Goal: Task Accomplishment & Management: Complete application form

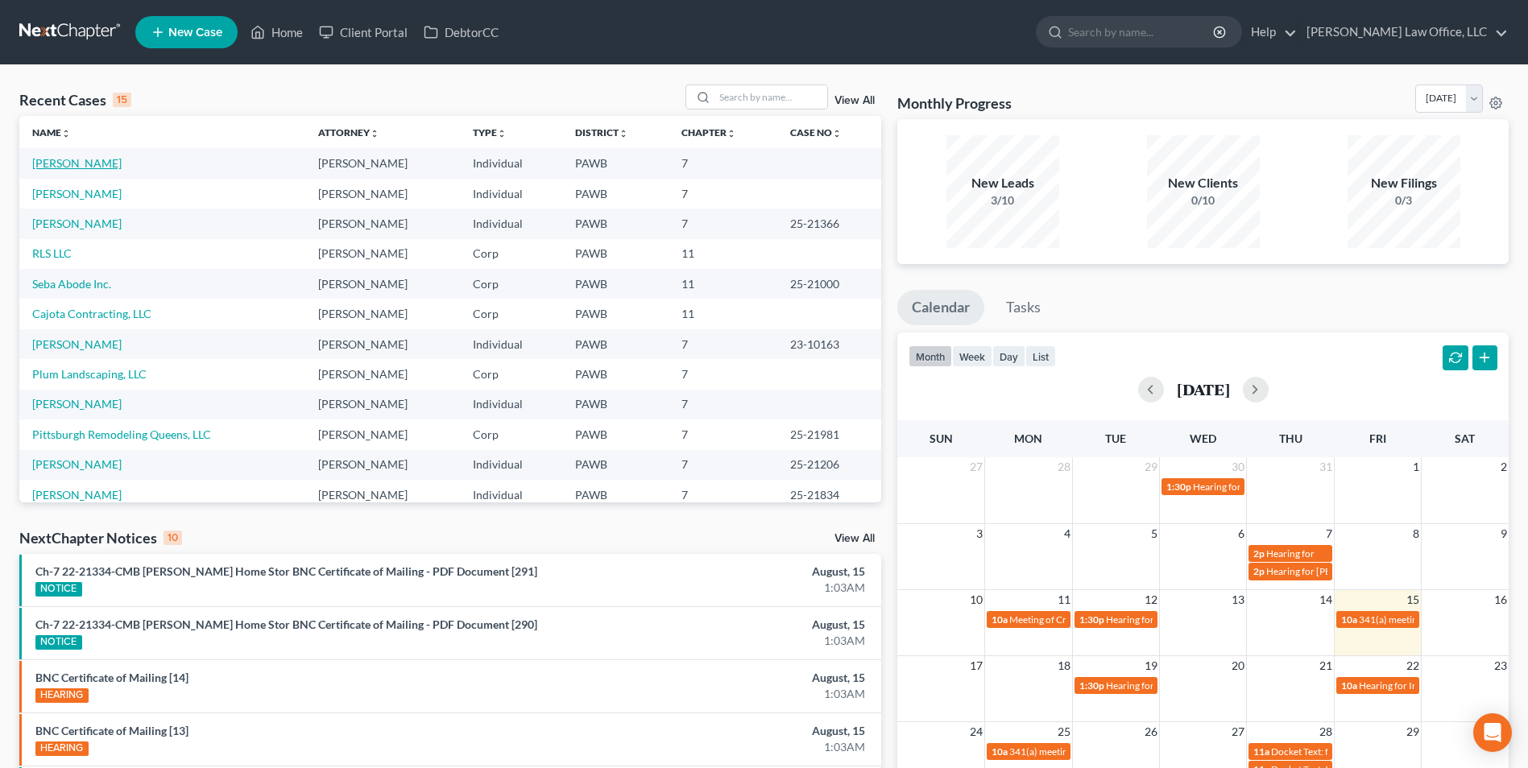
click at [89, 164] on link "[PERSON_NAME]" at bounding box center [76, 163] width 89 height 14
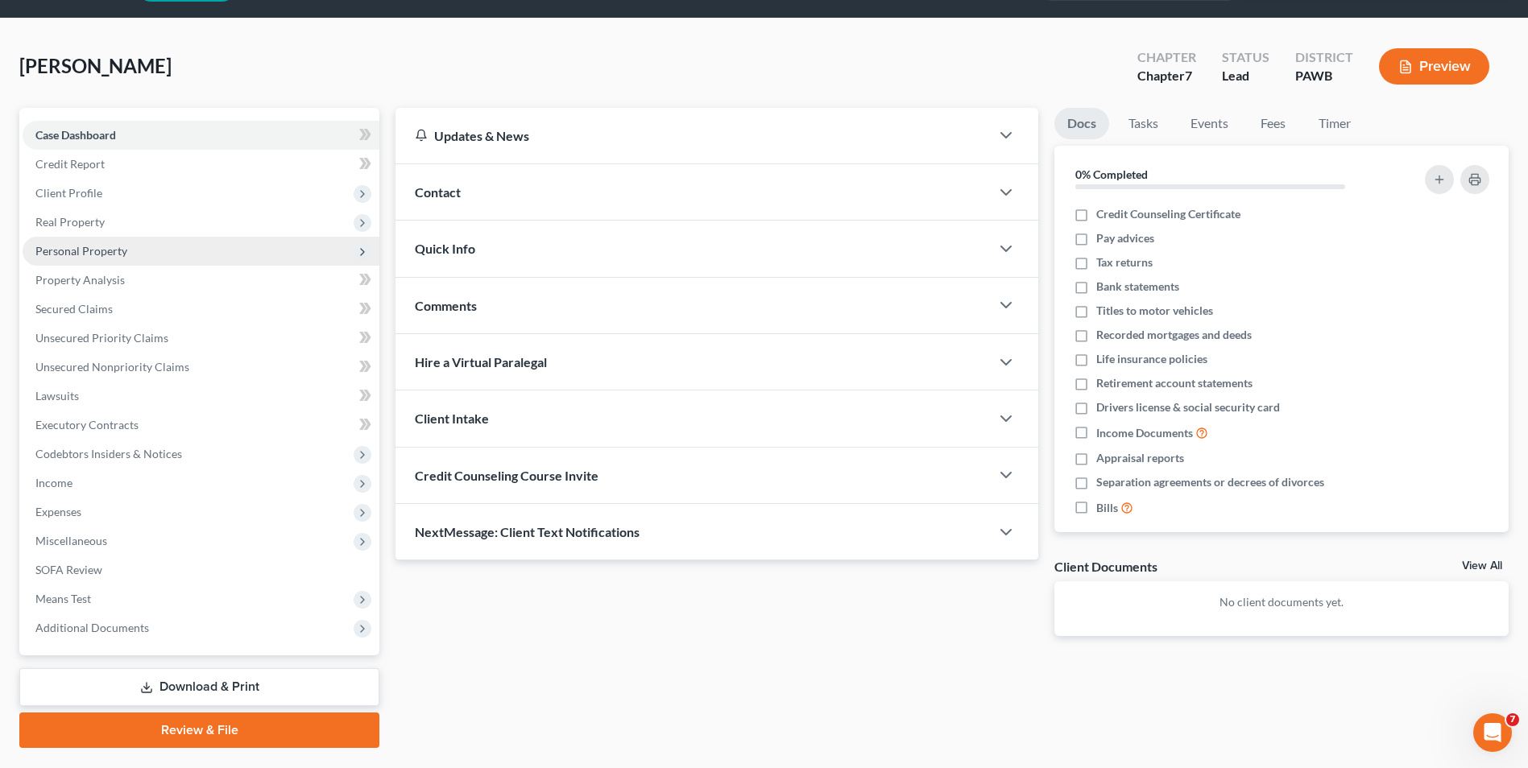
scroll to position [88, 0]
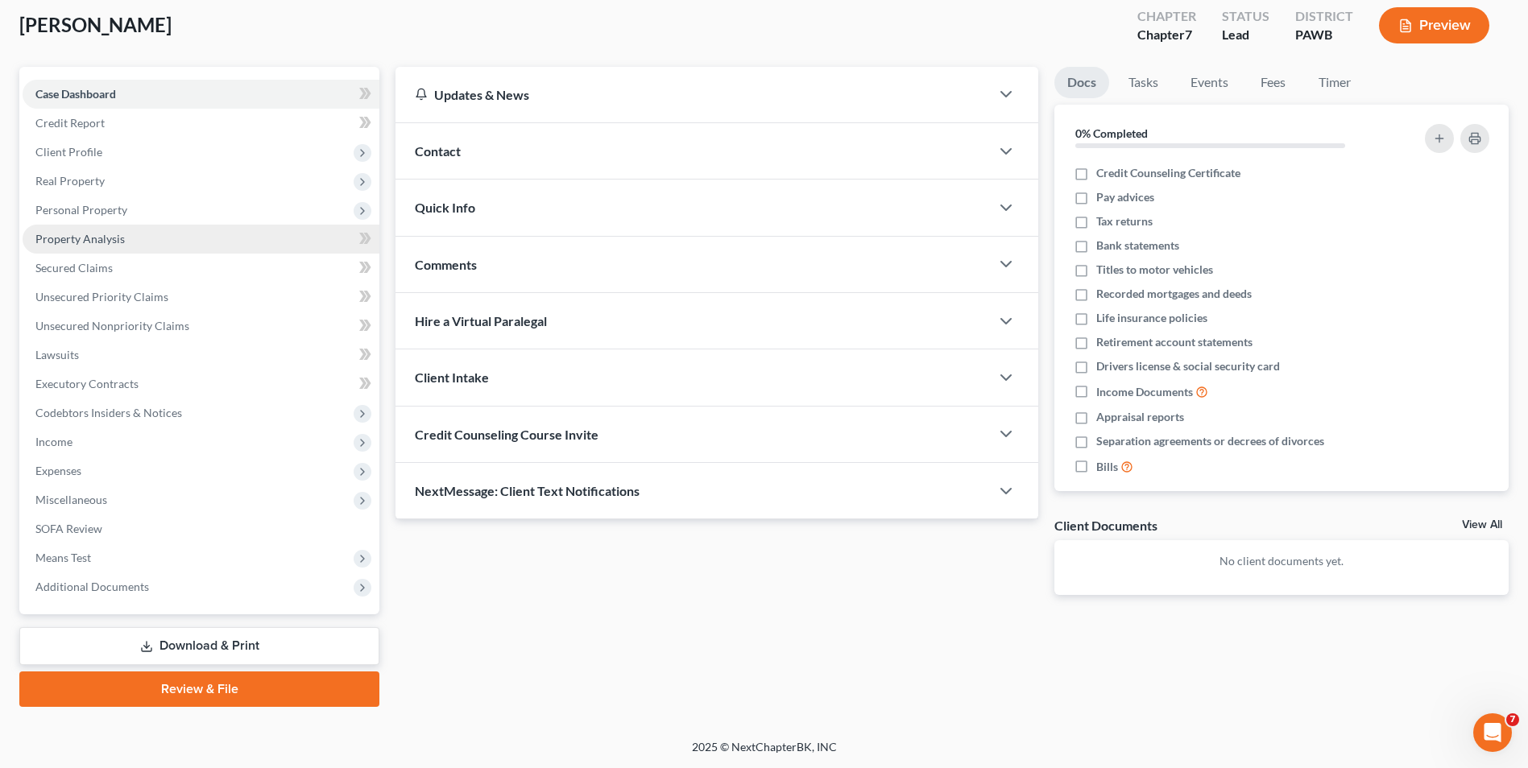
click at [158, 242] on link "Property Analysis" at bounding box center [201, 239] width 357 height 29
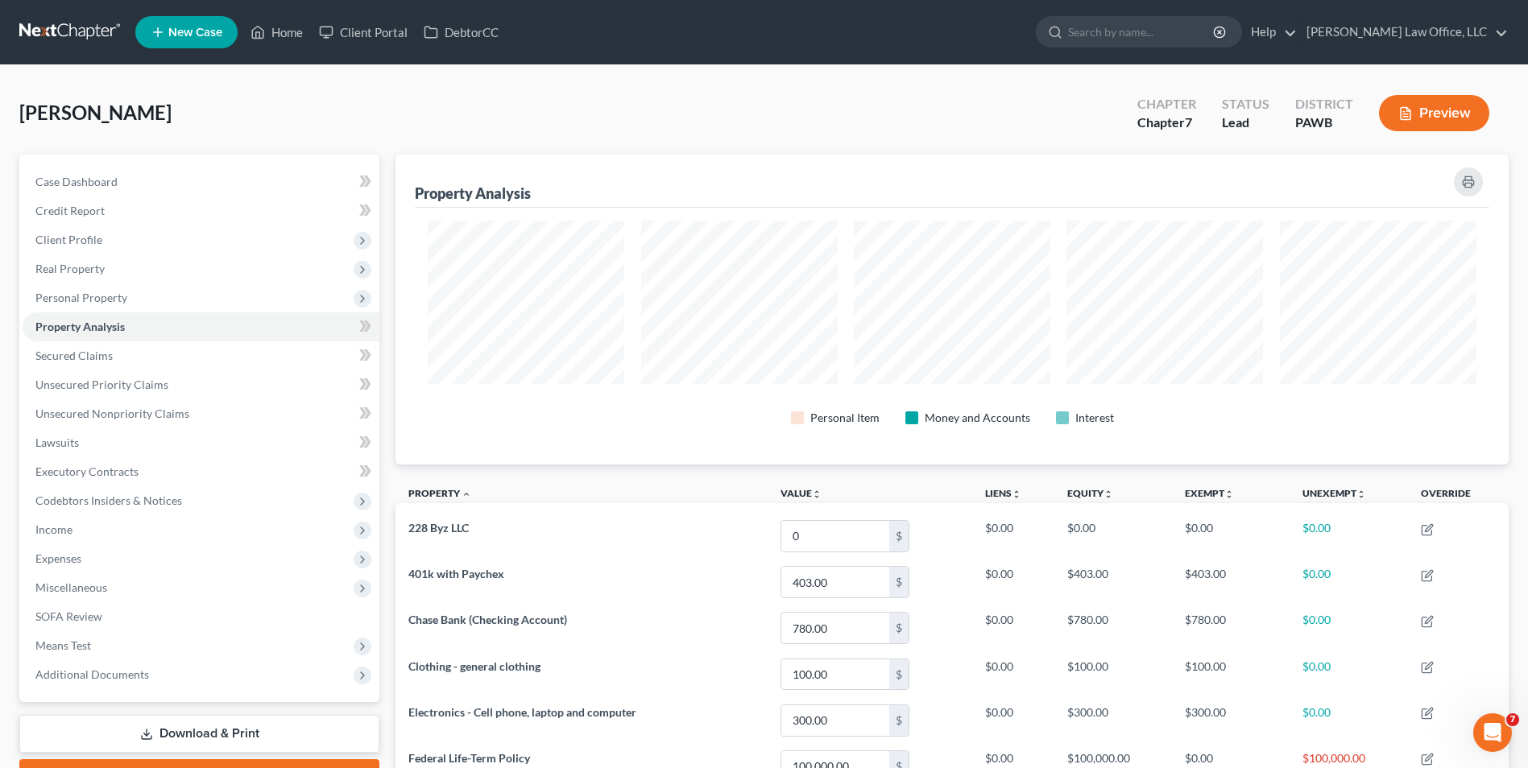
scroll to position [322, 0]
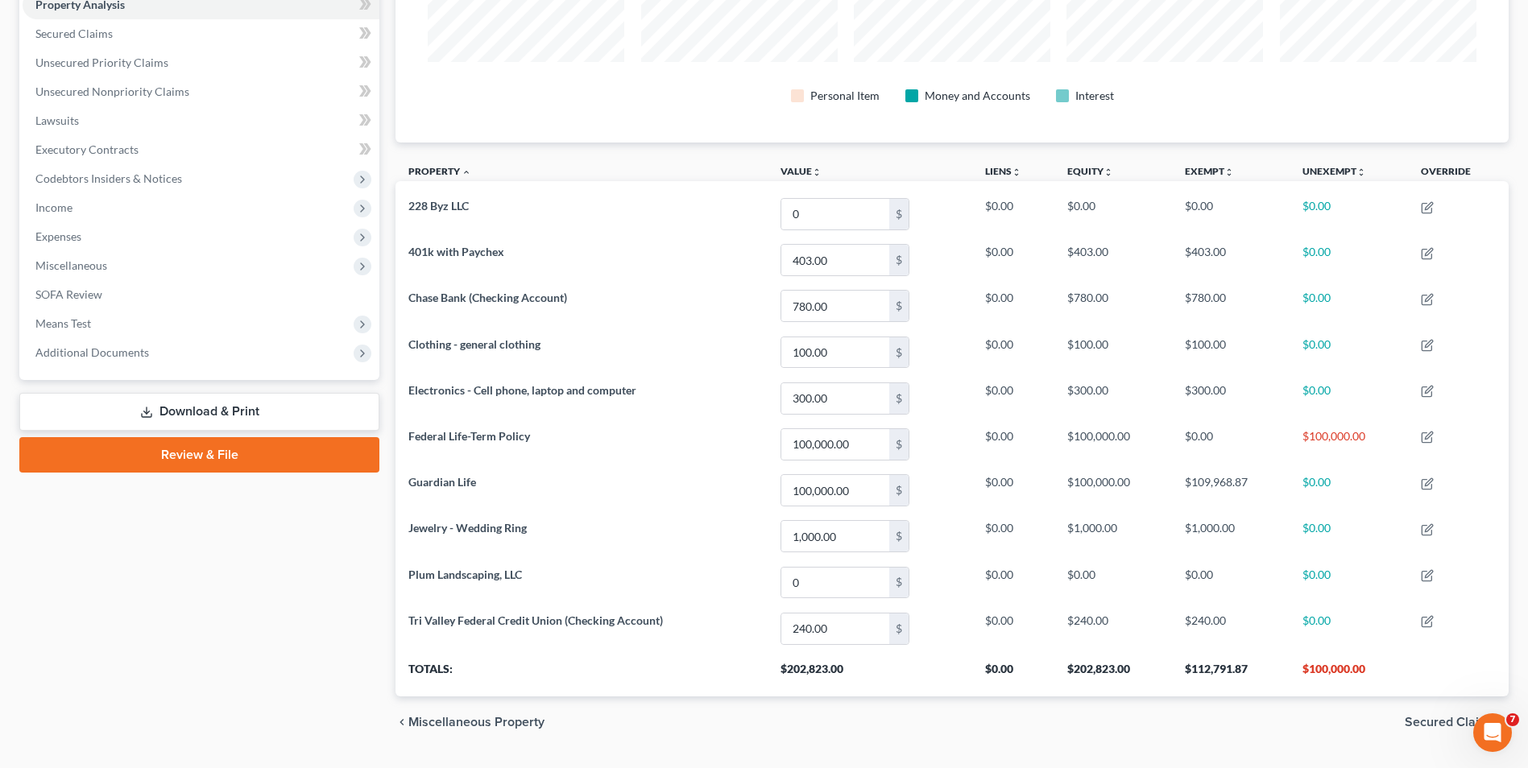
click at [193, 449] on link "Review & File" at bounding box center [199, 454] width 360 height 35
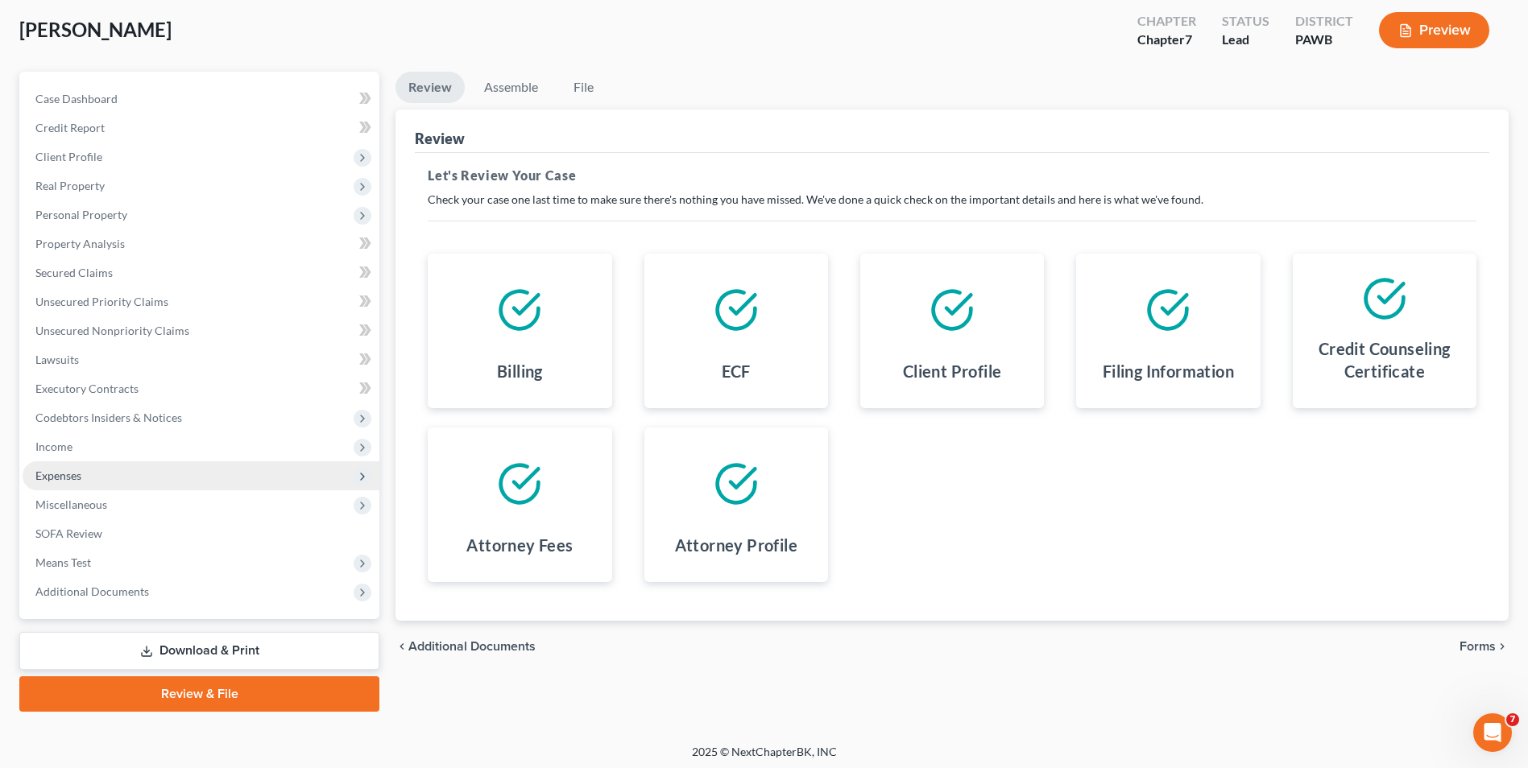
scroll to position [88, 0]
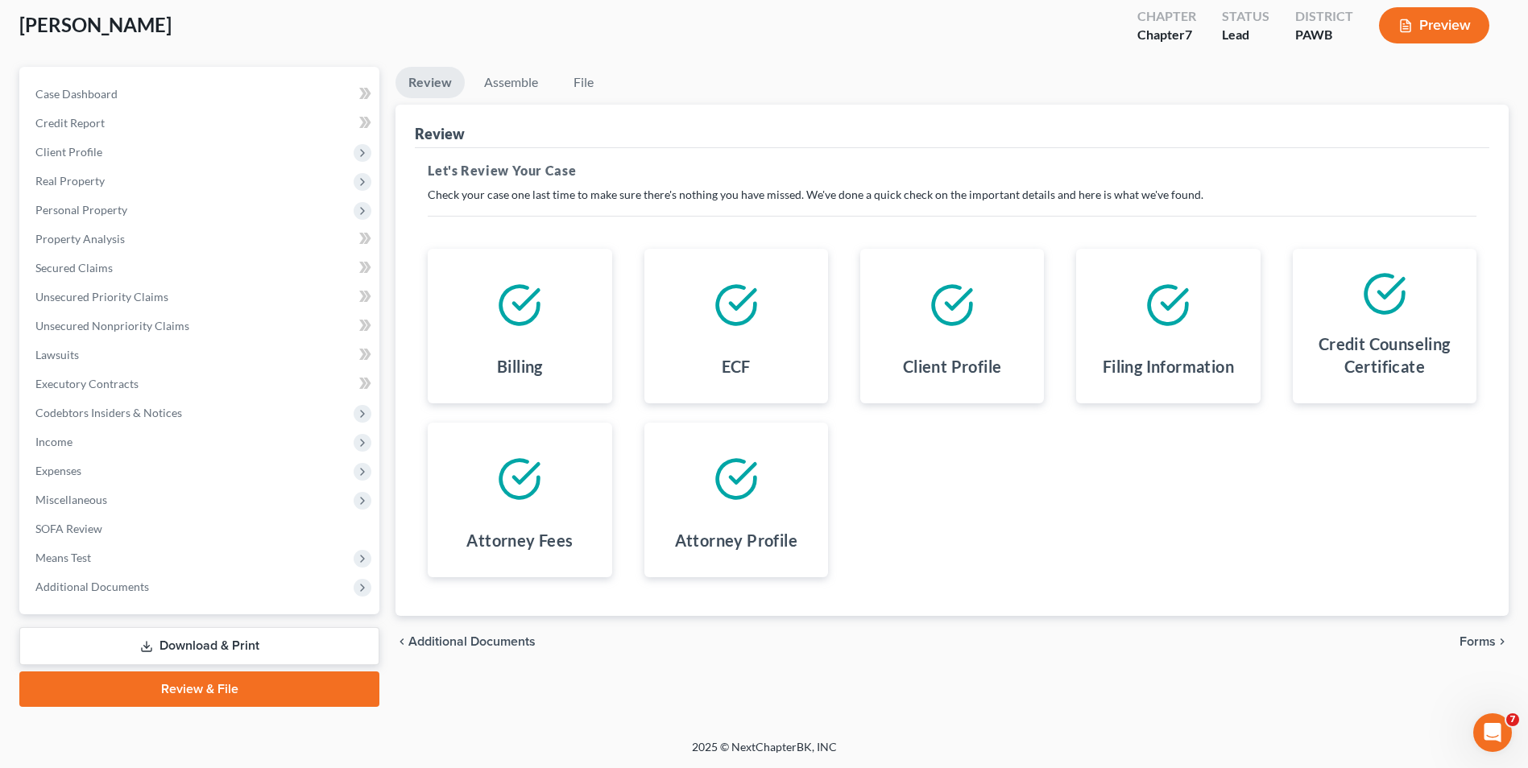
click at [1478, 644] on span "Forms" at bounding box center [1477, 641] width 36 height 13
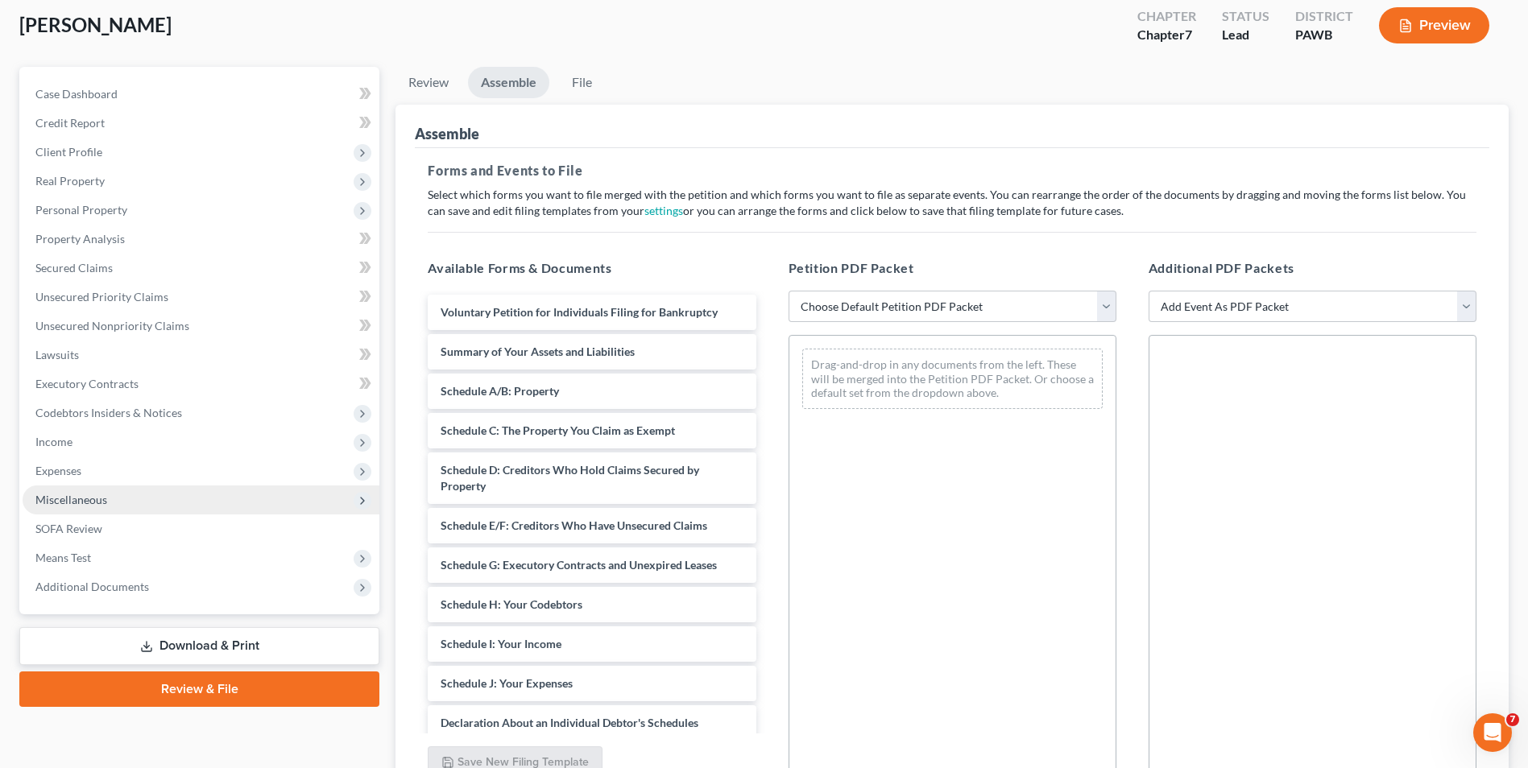
click at [136, 501] on span "Miscellaneous" at bounding box center [201, 500] width 357 height 29
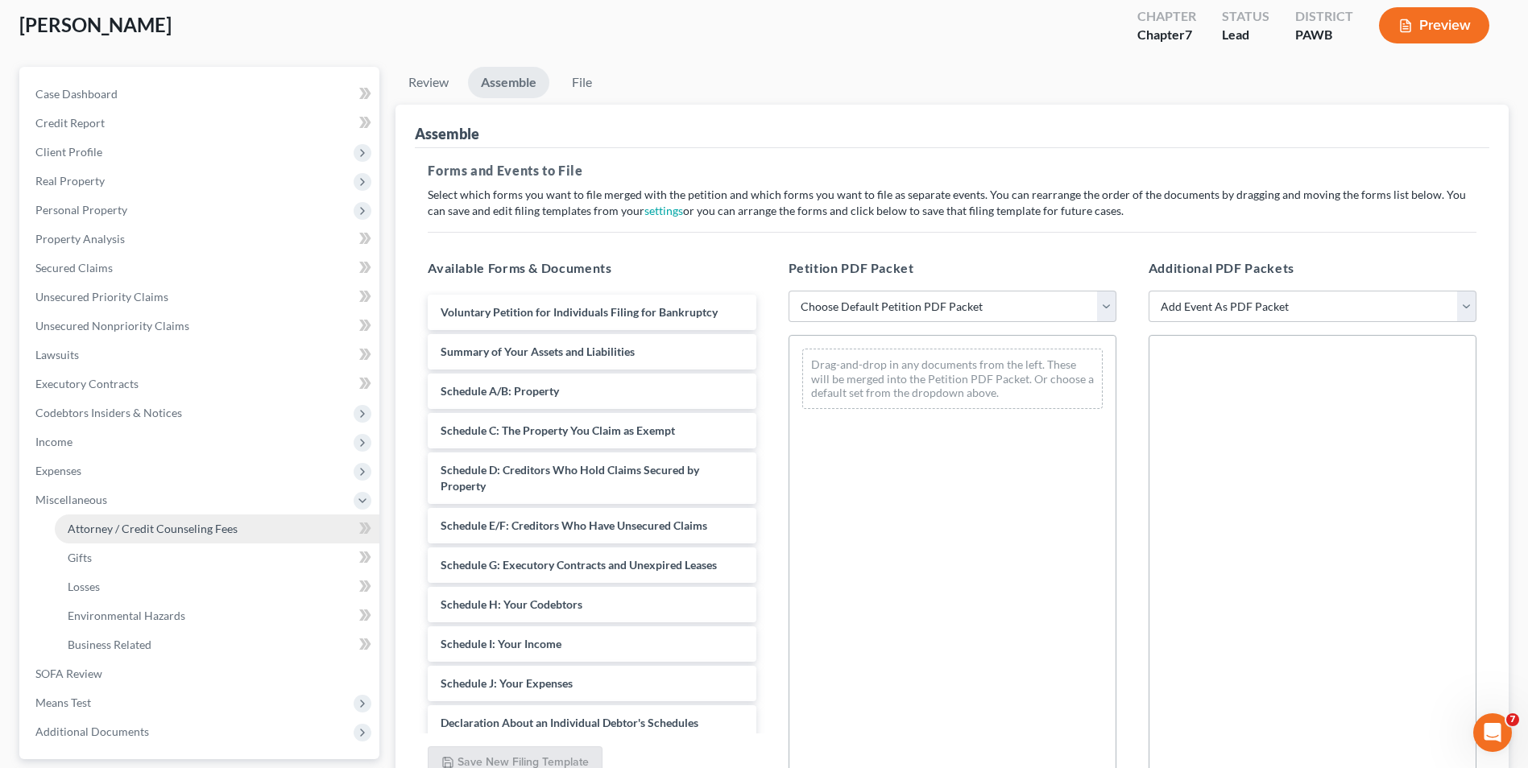
click at [160, 533] on span "Attorney / Credit Counseling Fees" at bounding box center [153, 529] width 170 height 14
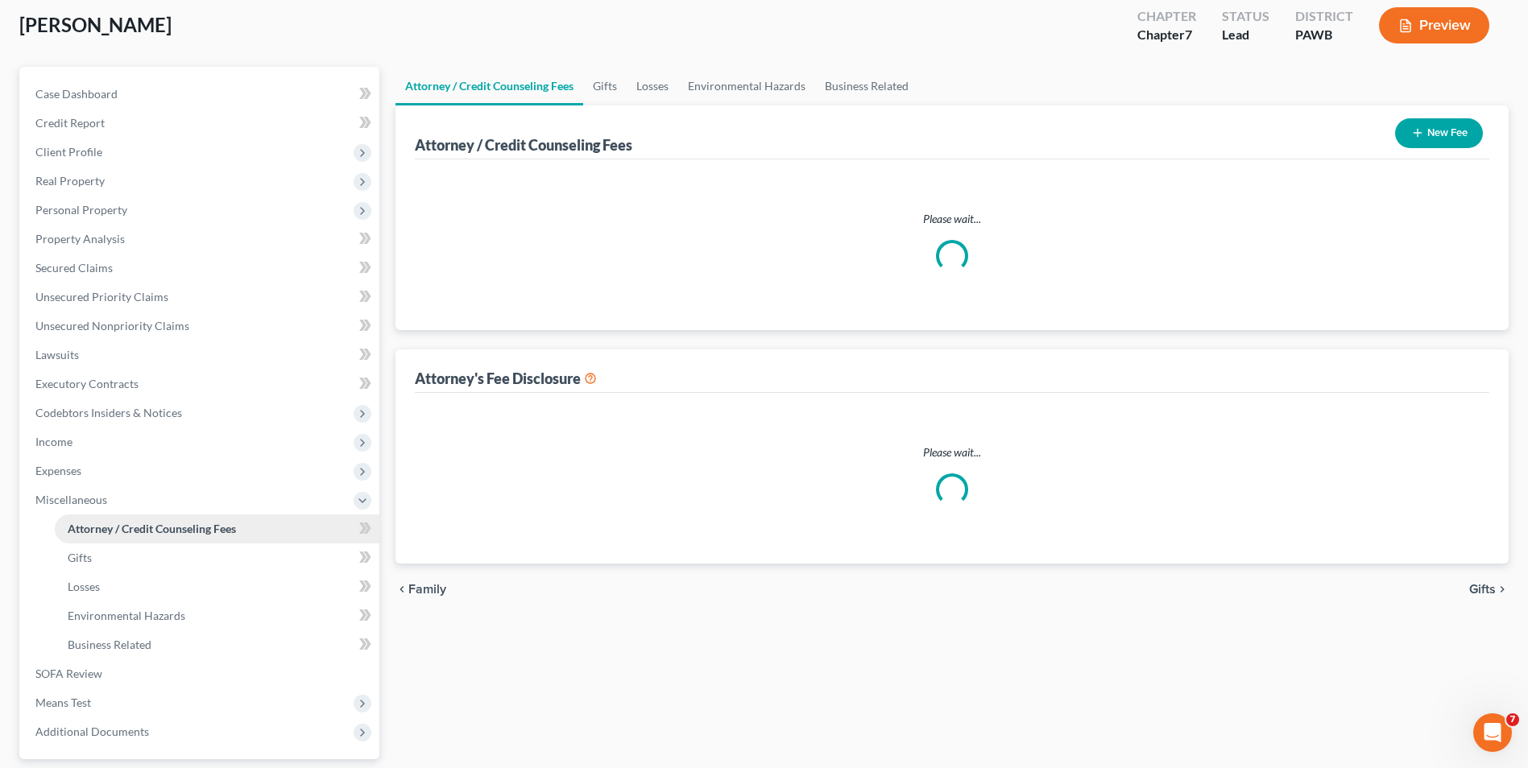
scroll to position [20, 0]
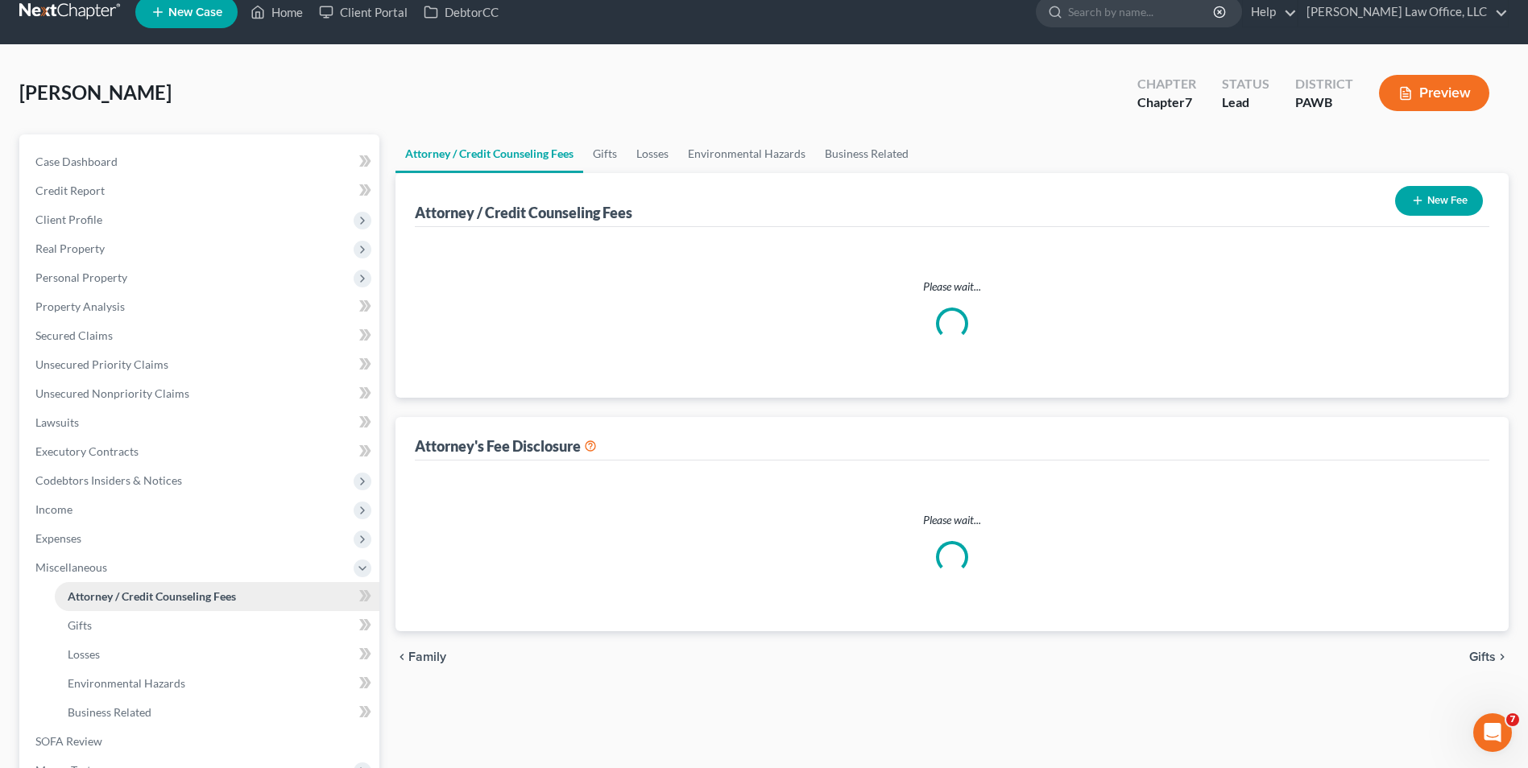
select select "0"
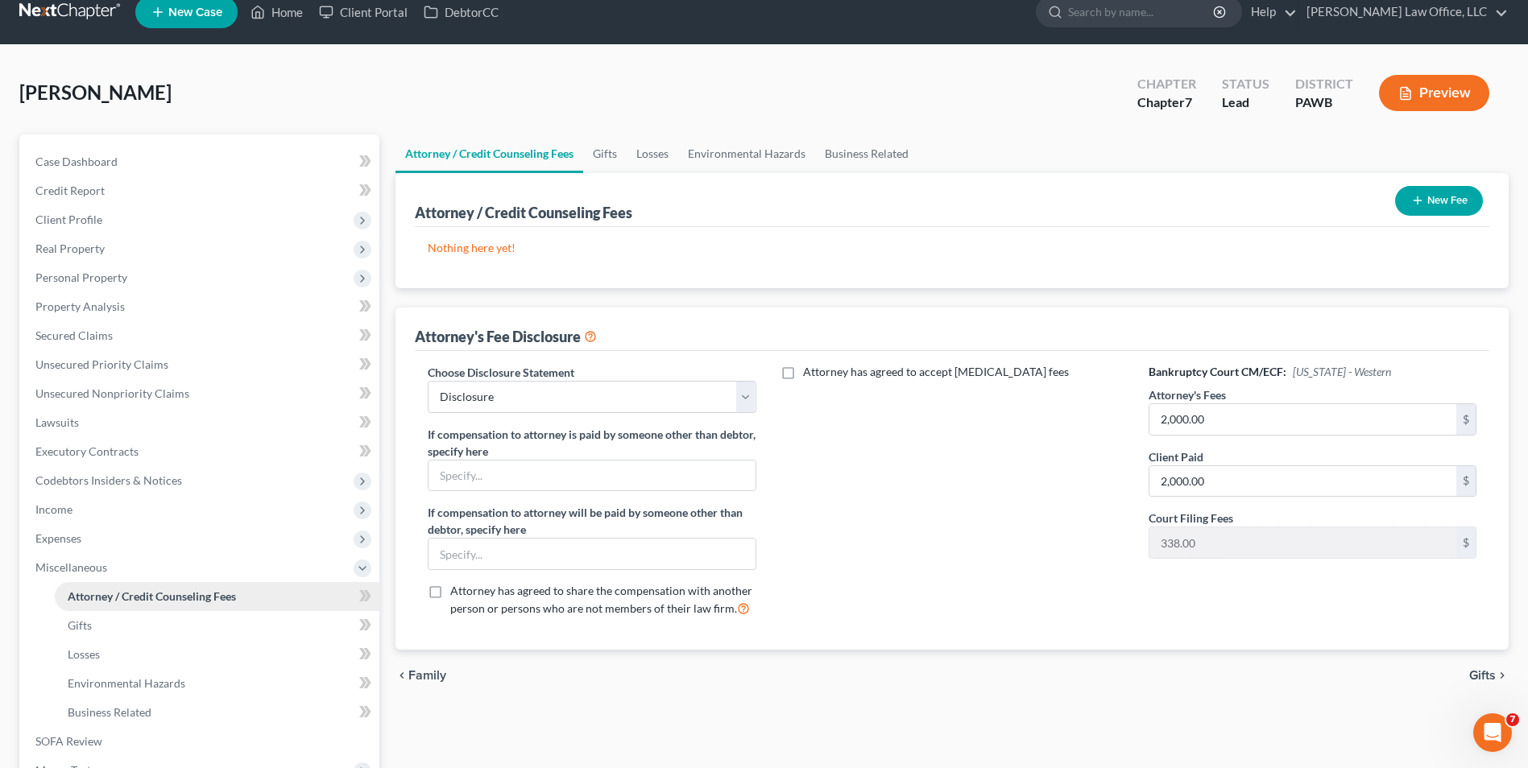
scroll to position [0, 0]
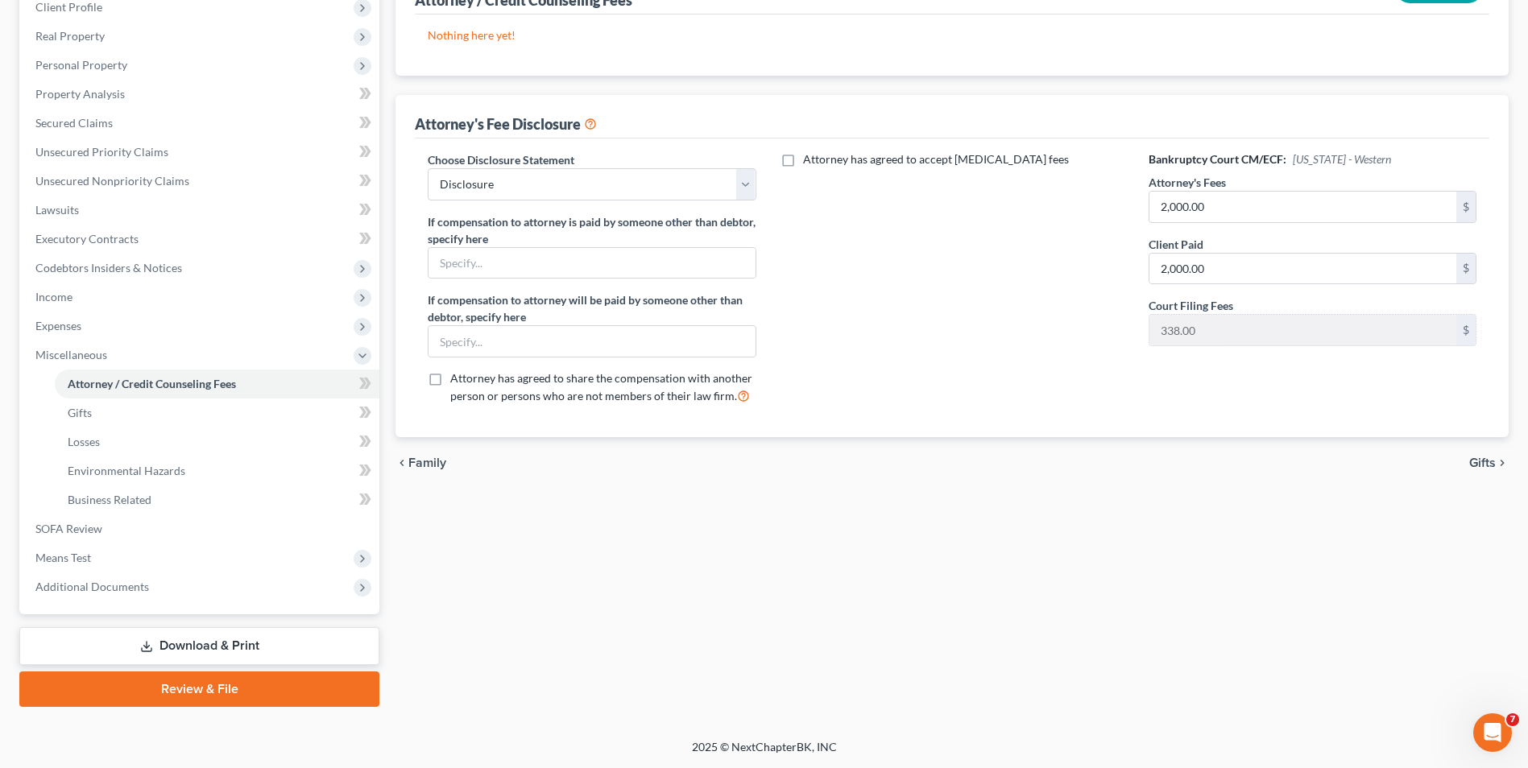
click at [106, 694] on link "Review & File" at bounding box center [199, 689] width 360 height 35
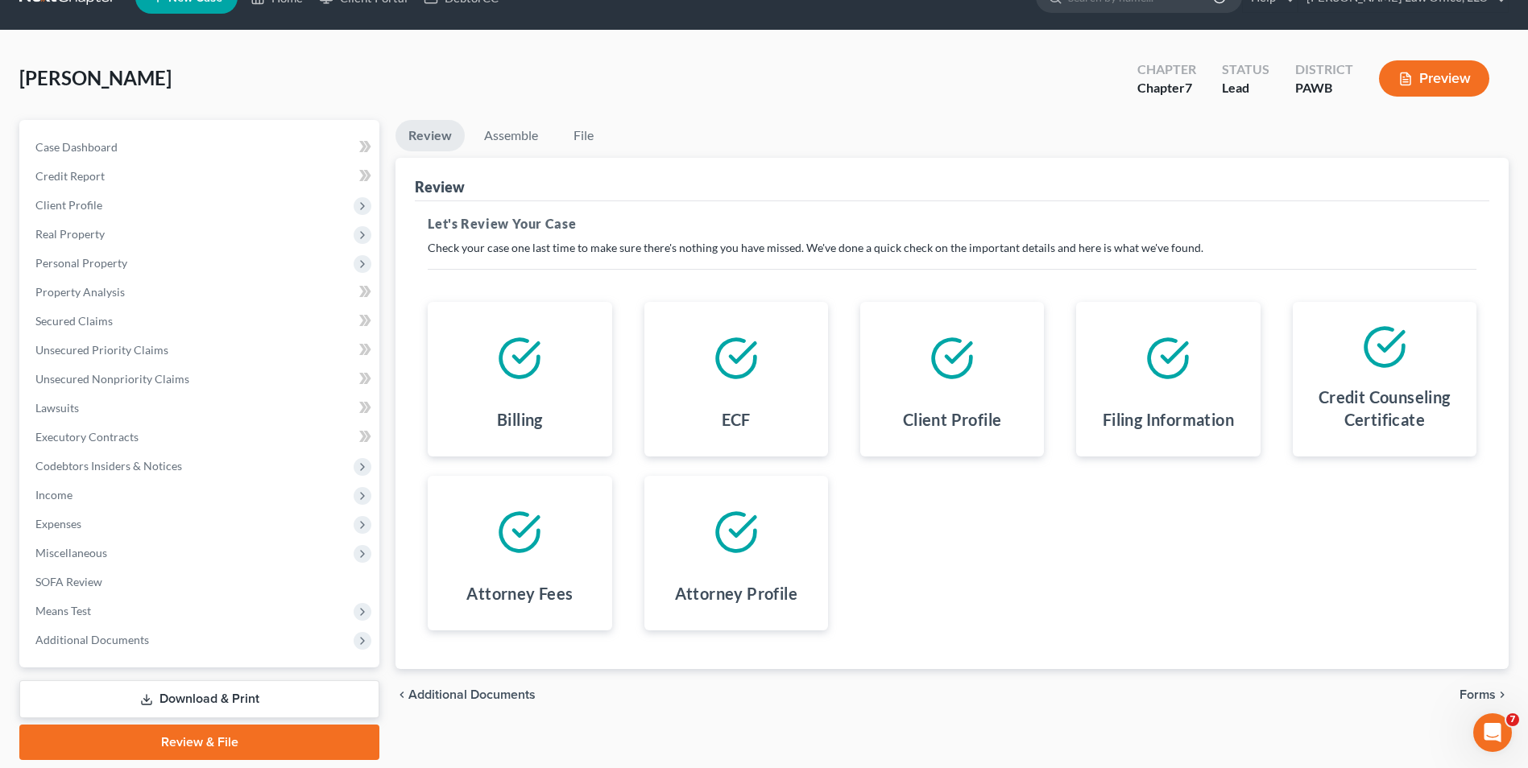
scroll to position [88, 0]
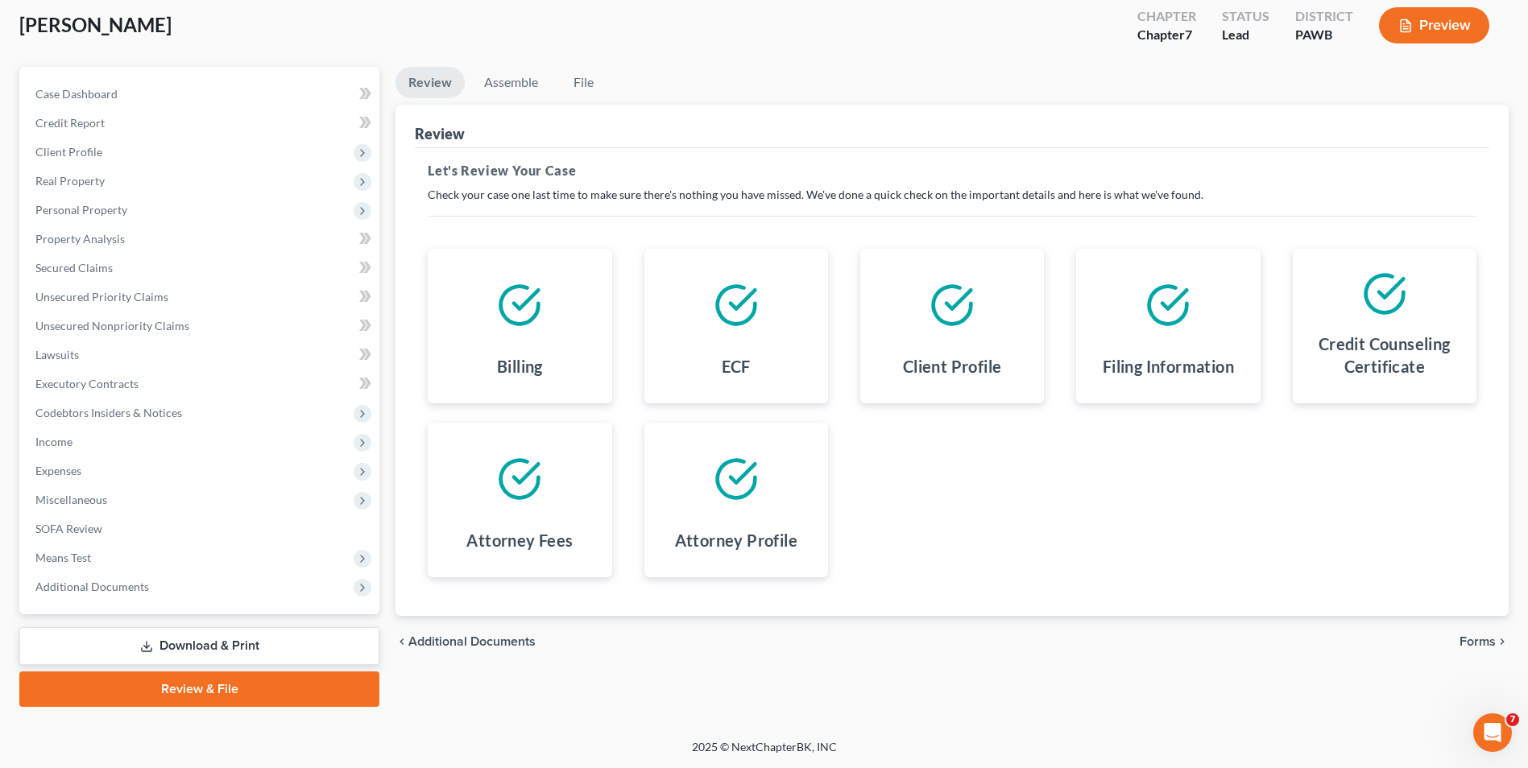
click at [1484, 640] on span "Forms" at bounding box center [1477, 641] width 36 height 13
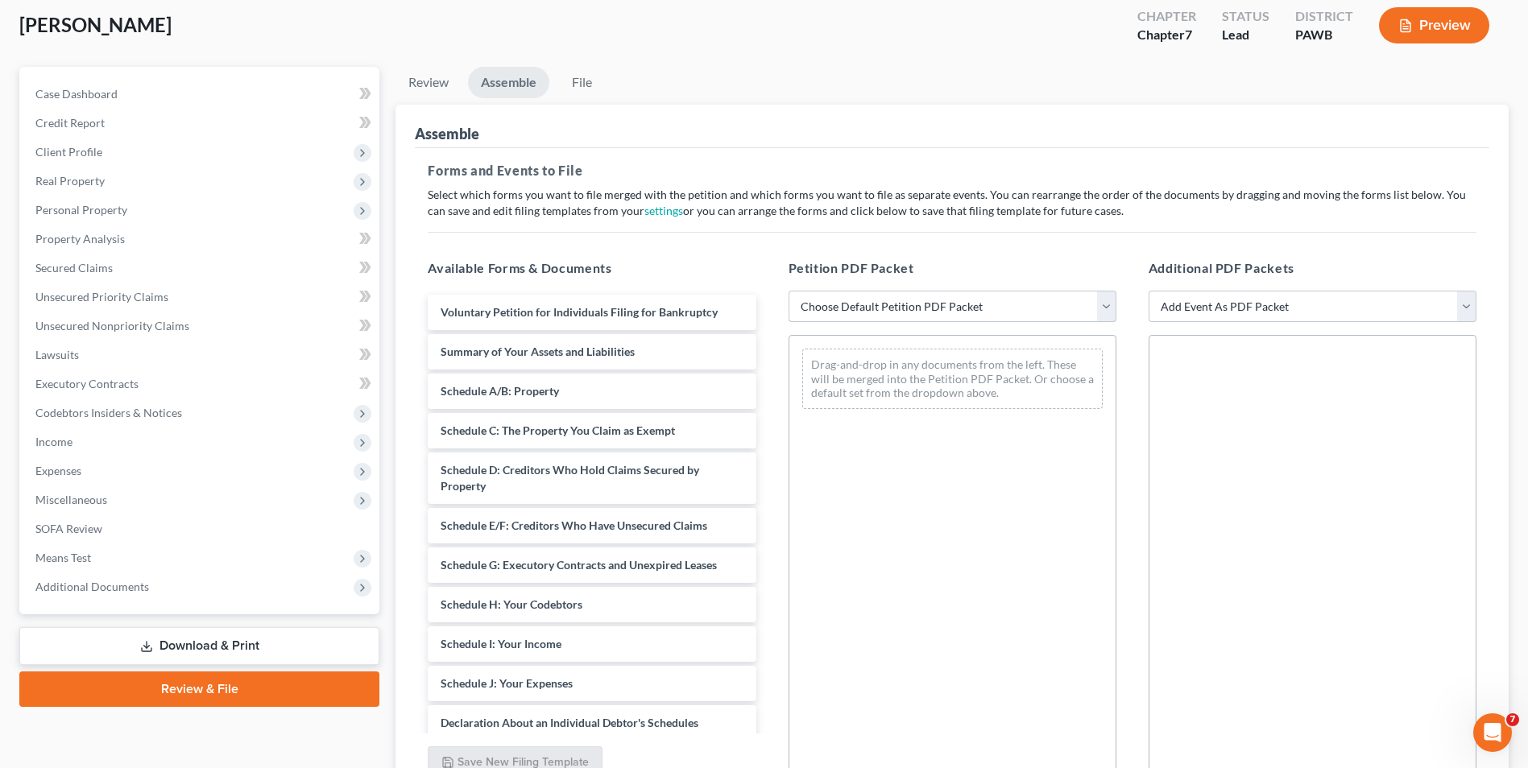
click at [926, 308] on select "Choose Default Petition PDF Packet Complete Bankruptcy Petition (all forms and …" at bounding box center [953, 307] width 328 height 32
select select "0"
click at [789, 291] on select "Choose Default Petition PDF Packet Complete Bankruptcy Petition (all forms and …" at bounding box center [953, 307] width 328 height 32
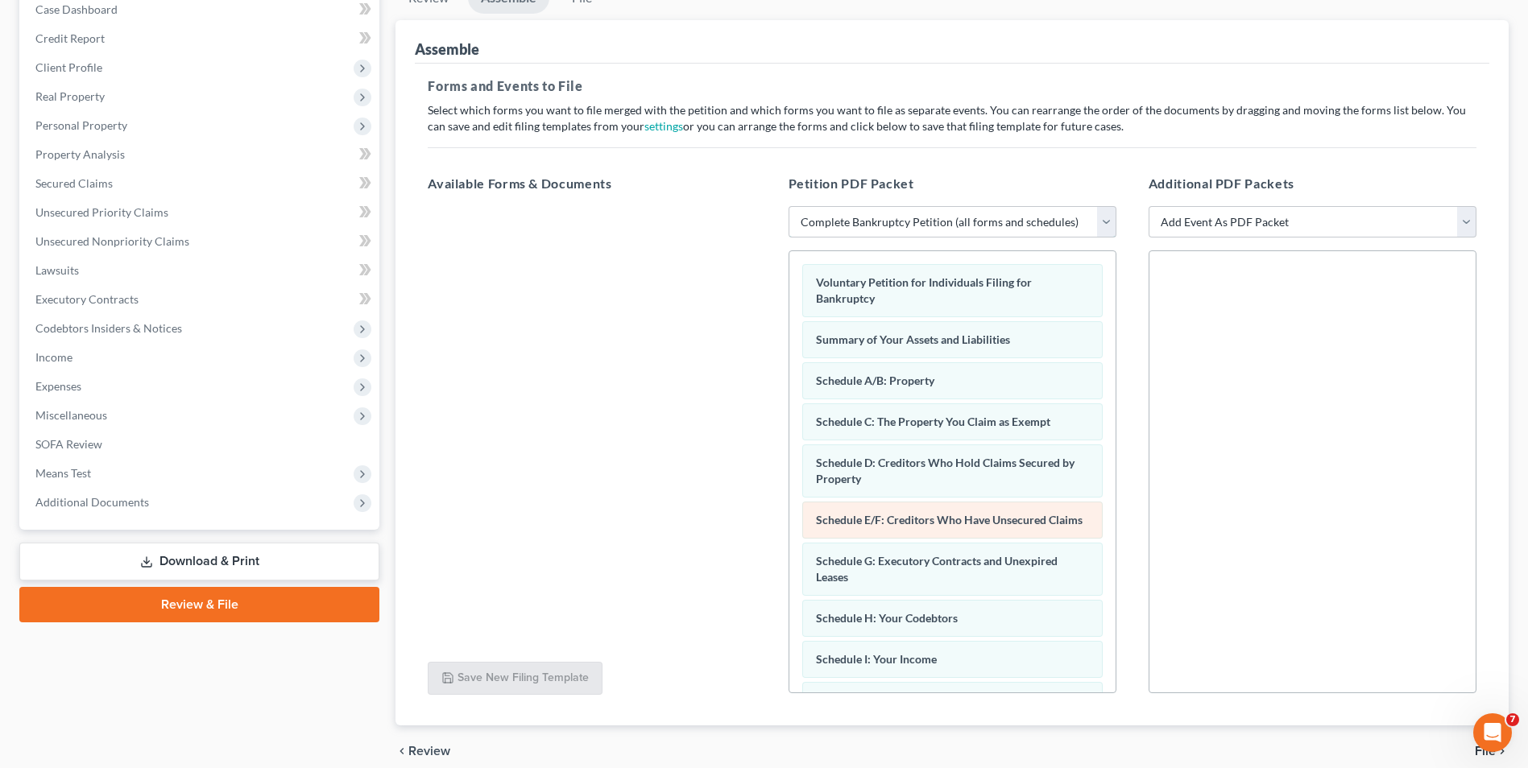
scroll to position [242, 0]
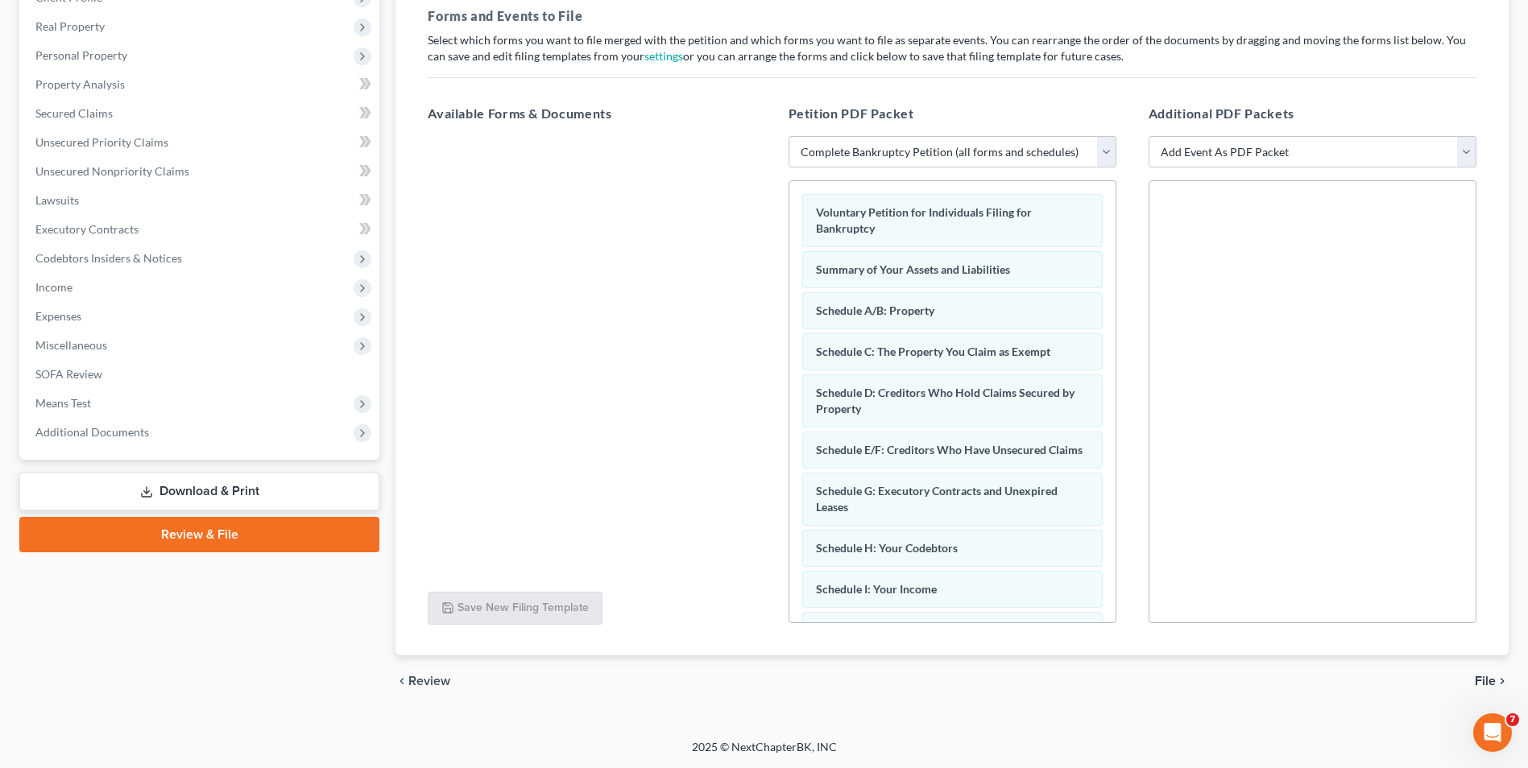
click at [1482, 685] on span "File" at bounding box center [1485, 681] width 21 height 13
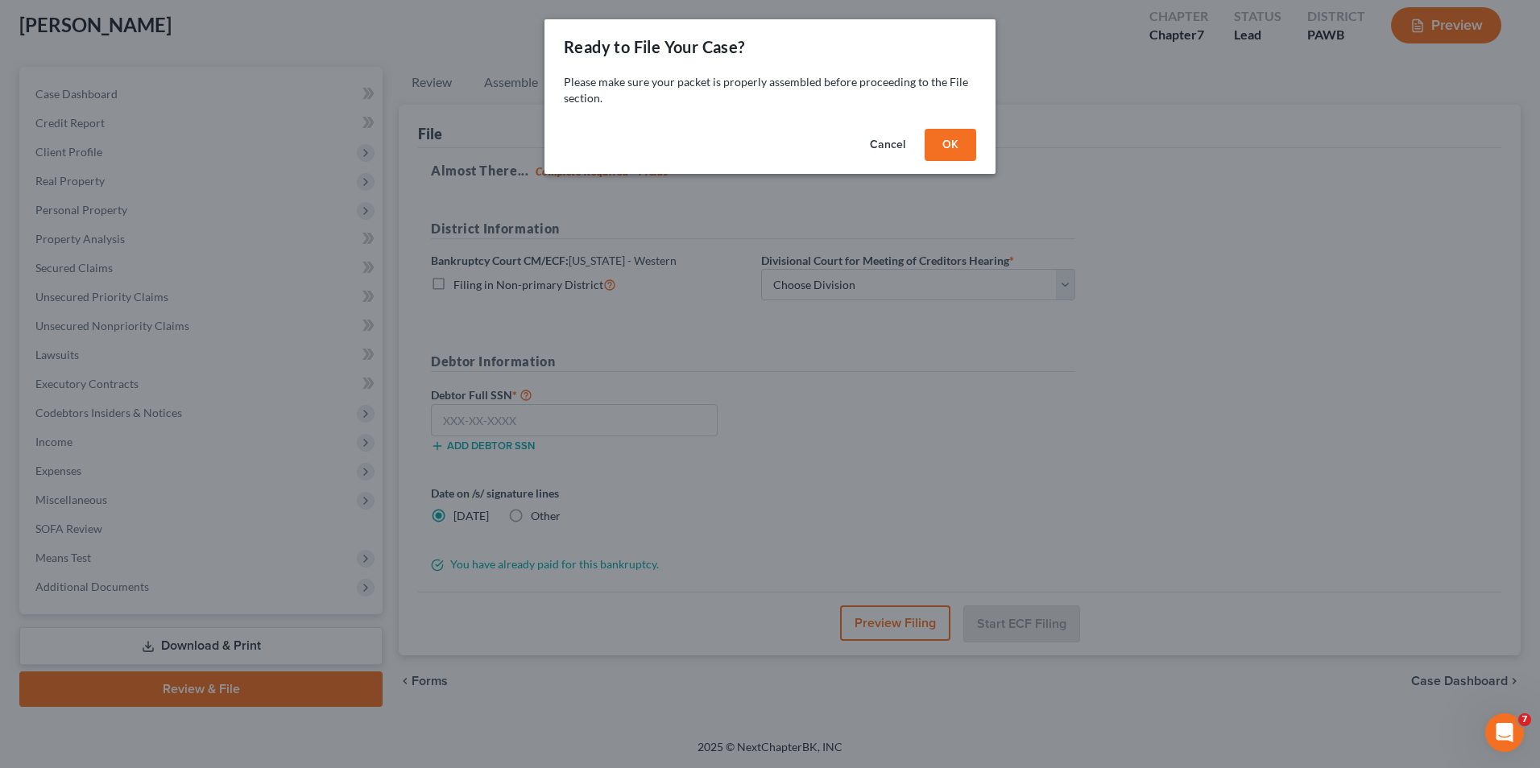
drag, startPoint x: 952, startPoint y: 141, endPoint x: 934, endPoint y: 151, distance: 20.9
click at [953, 142] on button "OK" at bounding box center [951, 145] width 52 height 32
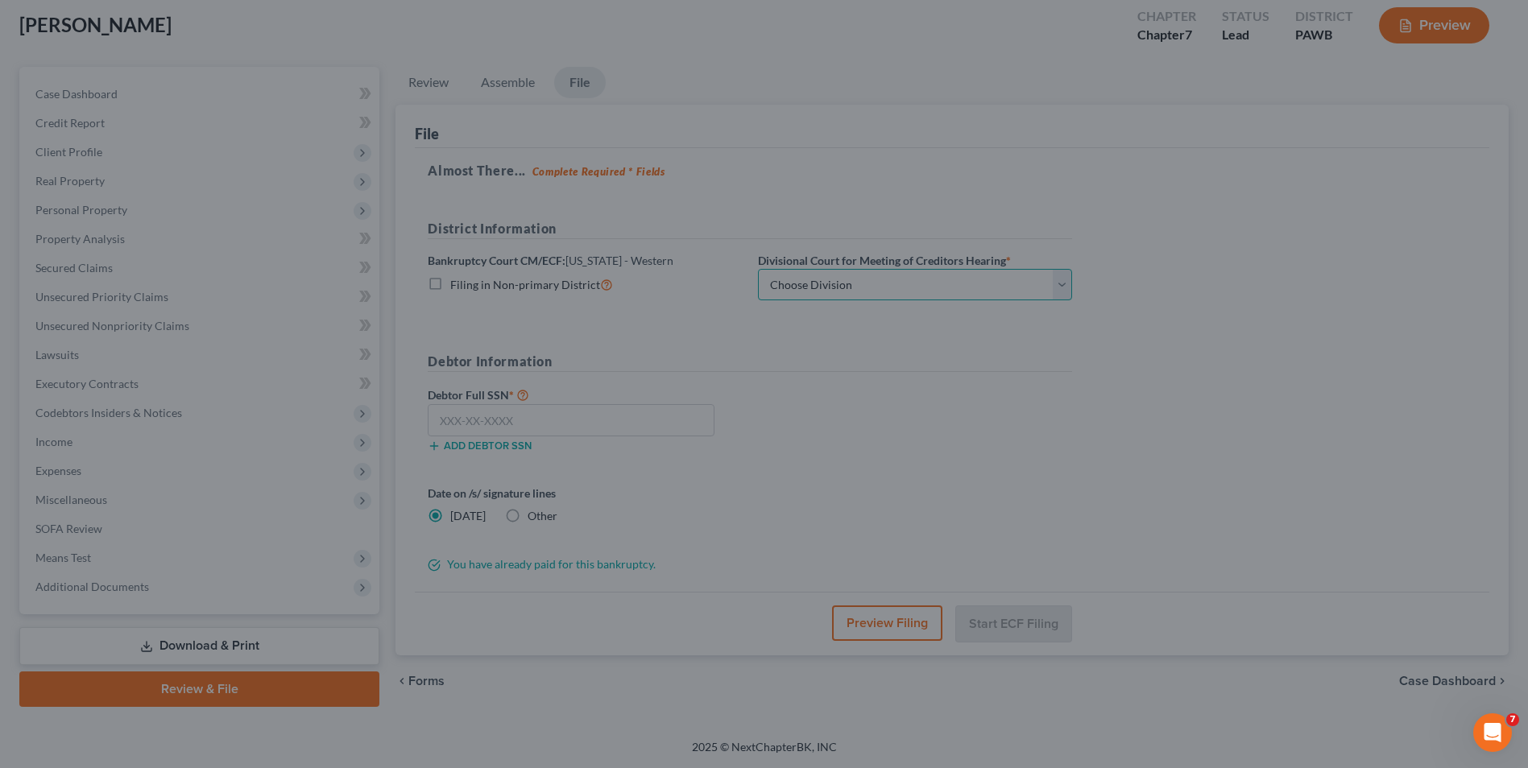
click at [838, 279] on select "Choose Division [GEOGRAPHIC_DATA] [GEOGRAPHIC_DATA] [GEOGRAPHIC_DATA]" at bounding box center [915, 285] width 314 height 32
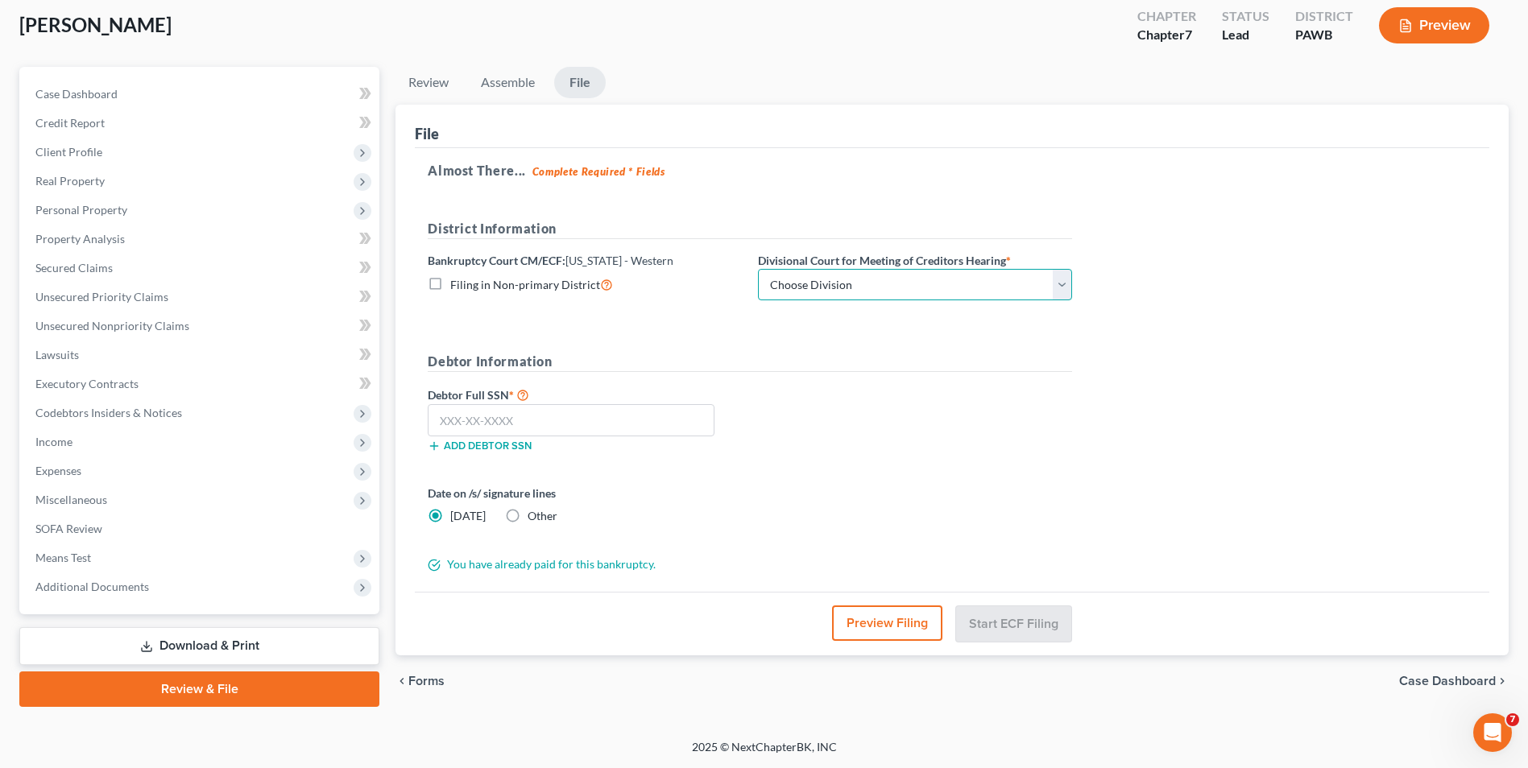
select select "2"
click at [758, 269] on select "Choose Division [GEOGRAPHIC_DATA] [GEOGRAPHIC_DATA] [GEOGRAPHIC_DATA]" at bounding box center [915, 285] width 314 height 32
click at [546, 418] on input "text" at bounding box center [571, 420] width 287 height 32
type input "196-58-8125"
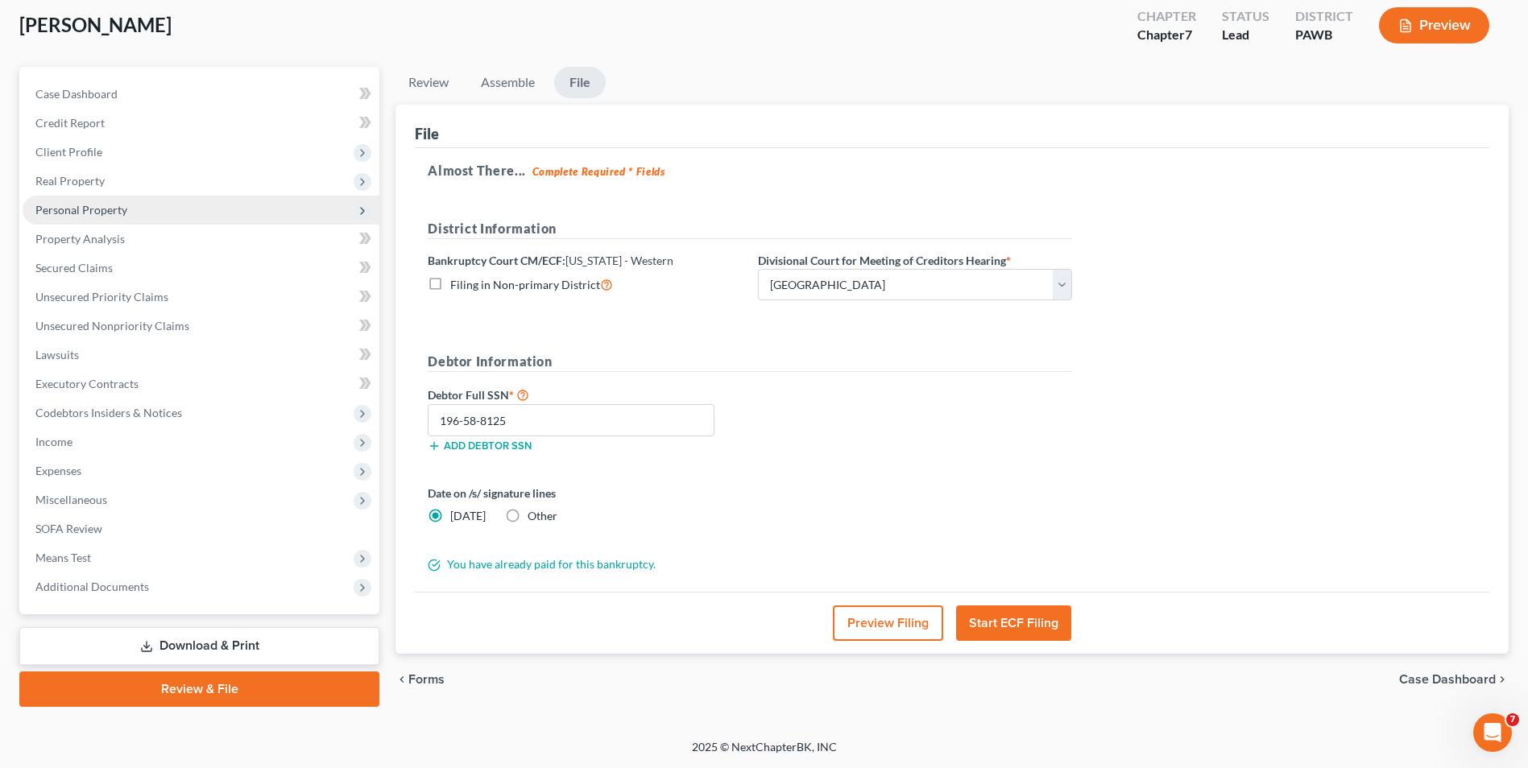
click at [102, 209] on span "Personal Property" at bounding box center [81, 210] width 92 height 14
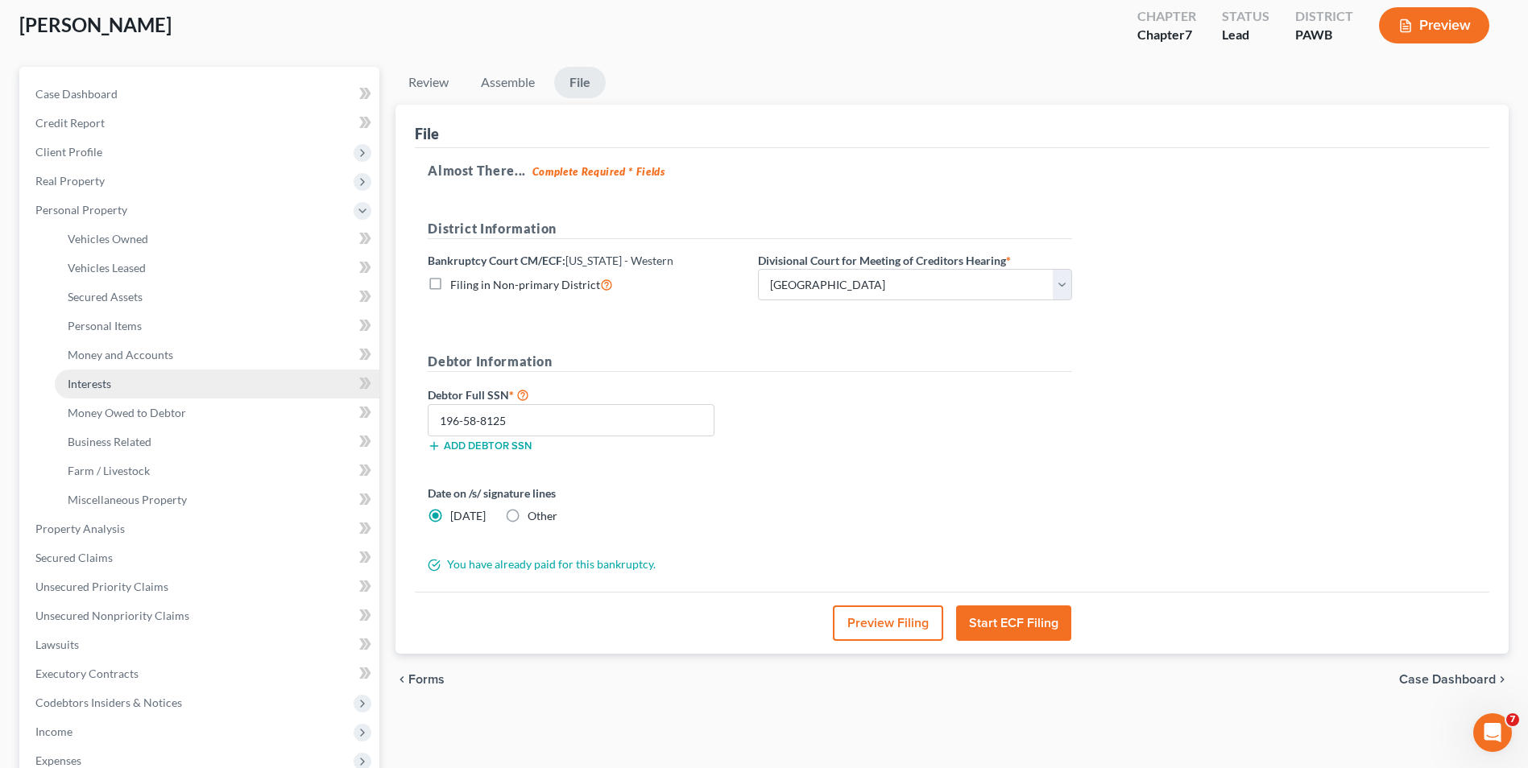
click at [164, 386] on link "Interests" at bounding box center [217, 384] width 325 height 29
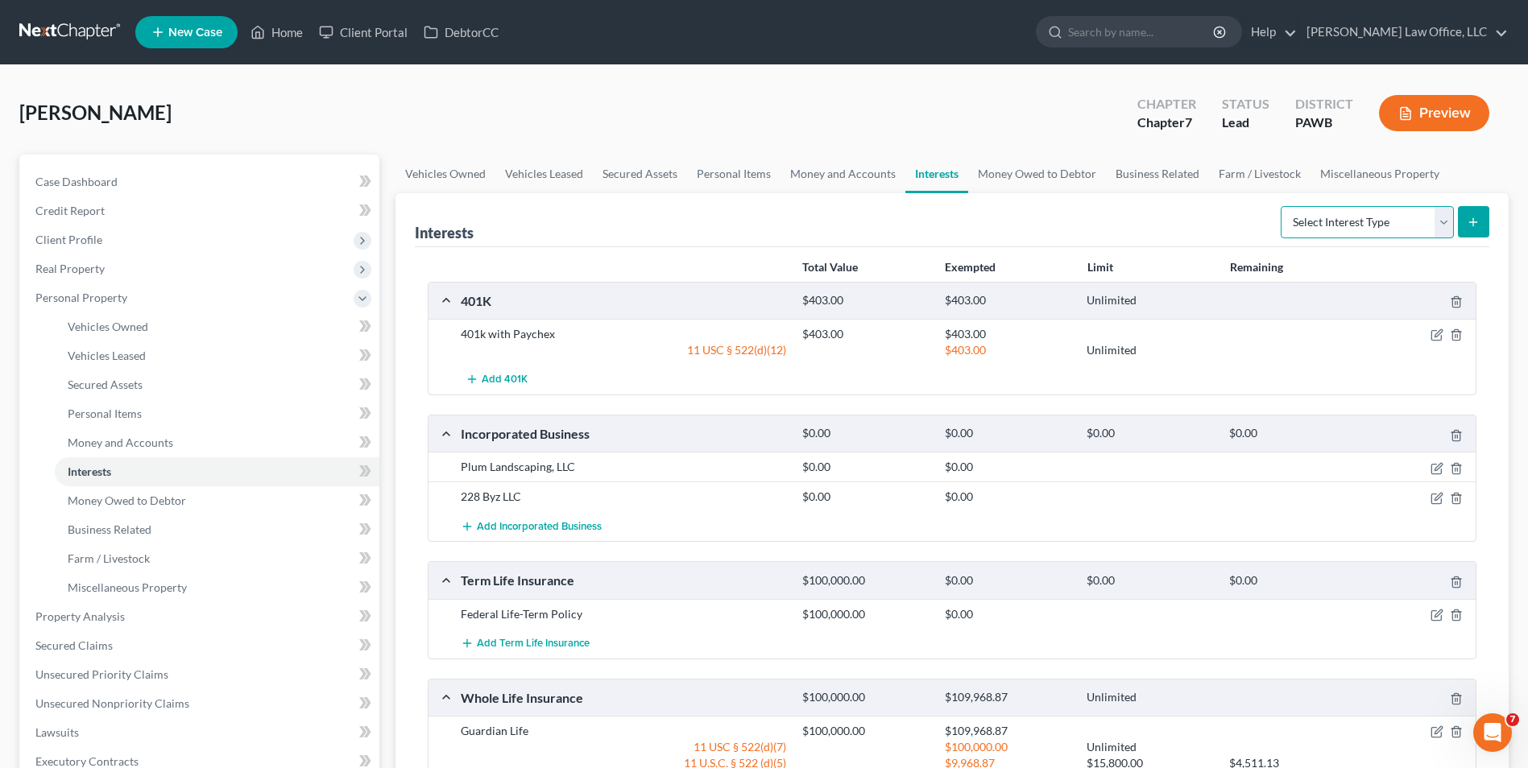
click at [1336, 221] on select "Select Interest Type 401K Annuity Bond Education IRA Government Bond Government…" at bounding box center [1367, 222] width 173 height 32
click at [1343, 172] on link "Miscellaneous Property" at bounding box center [1379, 174] width 139 height 39
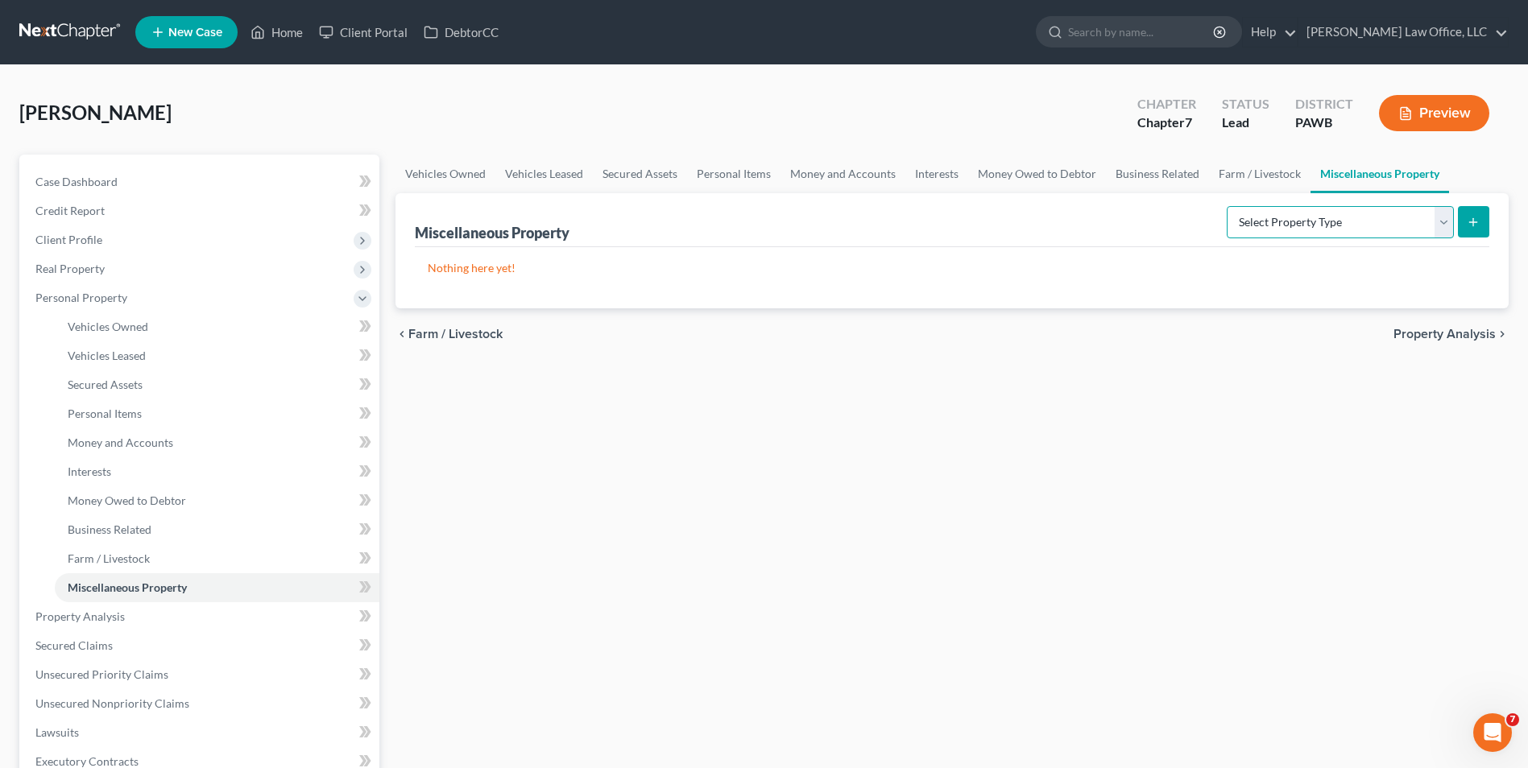
click at [1443, 226] on select "Select Property Type Assigned for Creditor Benefit [DATE] Holding for Another N…" at bounding box center [1340, 222] width 227 height 32
select select "not_yet_listed"
click at [1227, 206] on select "Select Property Type Assigned for Creditor Benefit [DATE] Holding for Another N…" at bounding box center [1340, 222] width 227 height 32
click at [1474, 229] on button "submit" at bounding box center [1473, 221] width 31 height 31
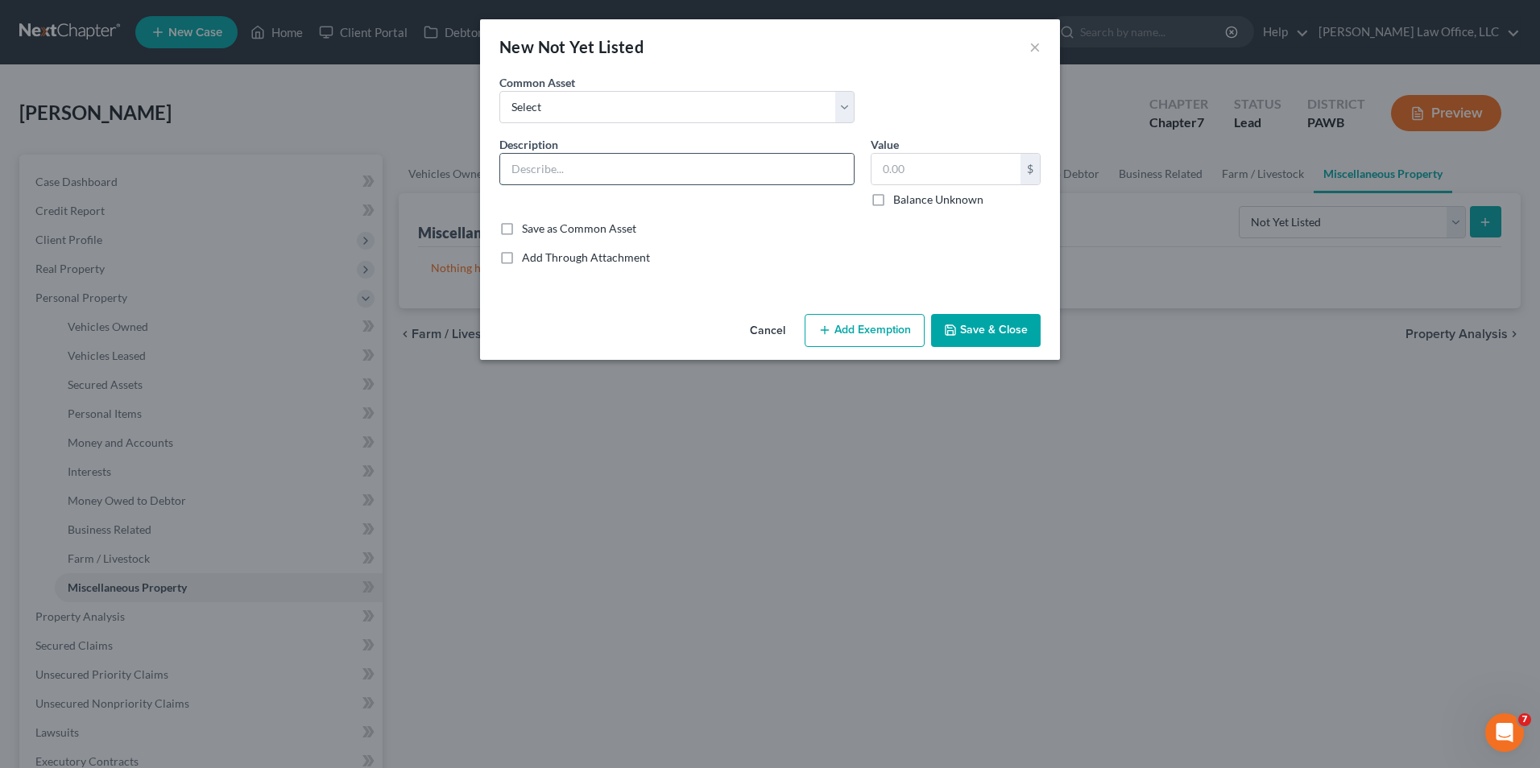
click at [582, 168] on input "text" at bounding box center [677, 169] width 354 height 31
type input "Time Share for one week in October in [US_STATE][GEOGRAPHIC_DATA]"
type input "0.00"
click at [989, 333] on button "Save & Close" at bounding box center [986, 331] width 110 height 34
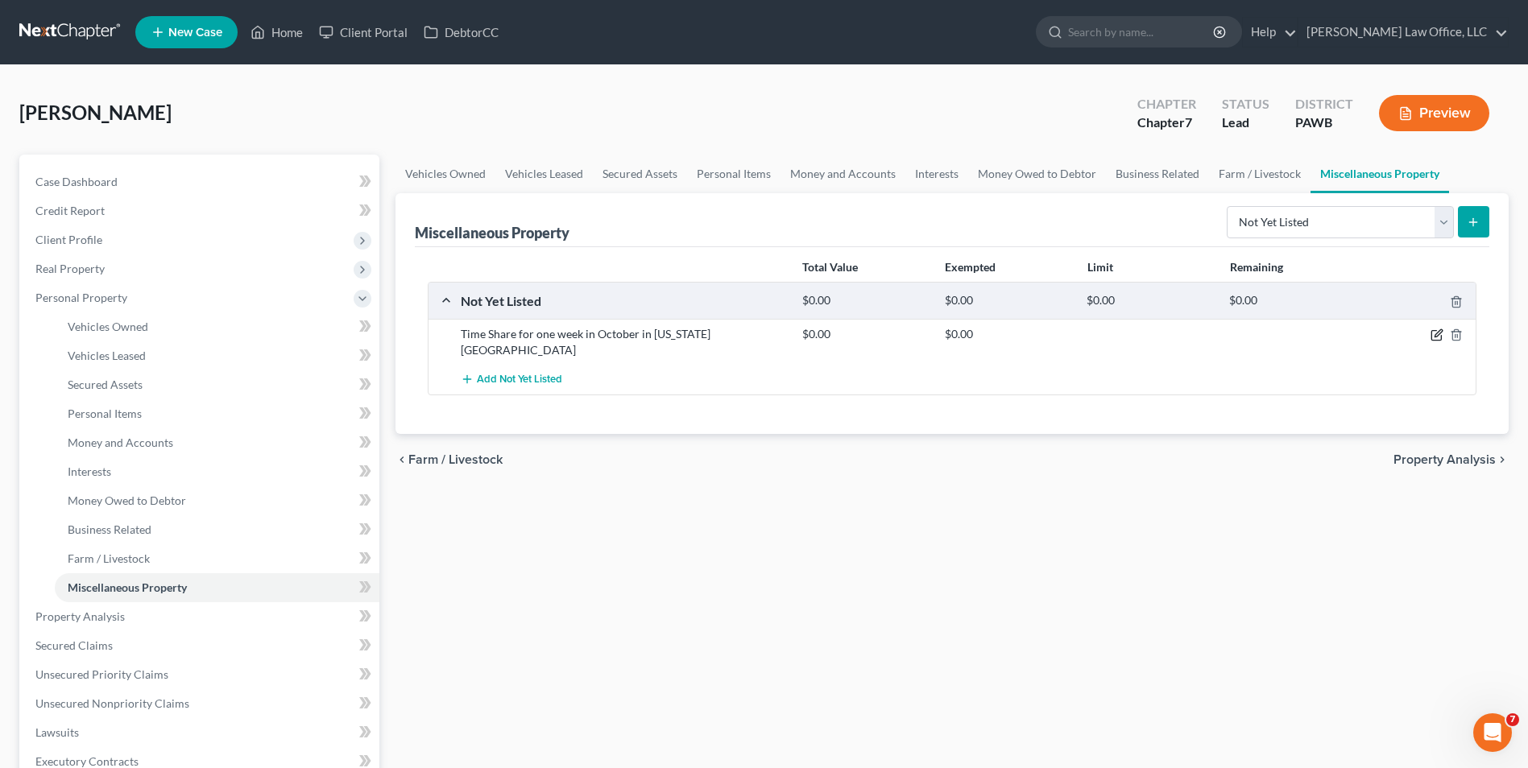
click at [1439, 337] on icon "button" at bounding box center [1436, 335] width 13 height 13
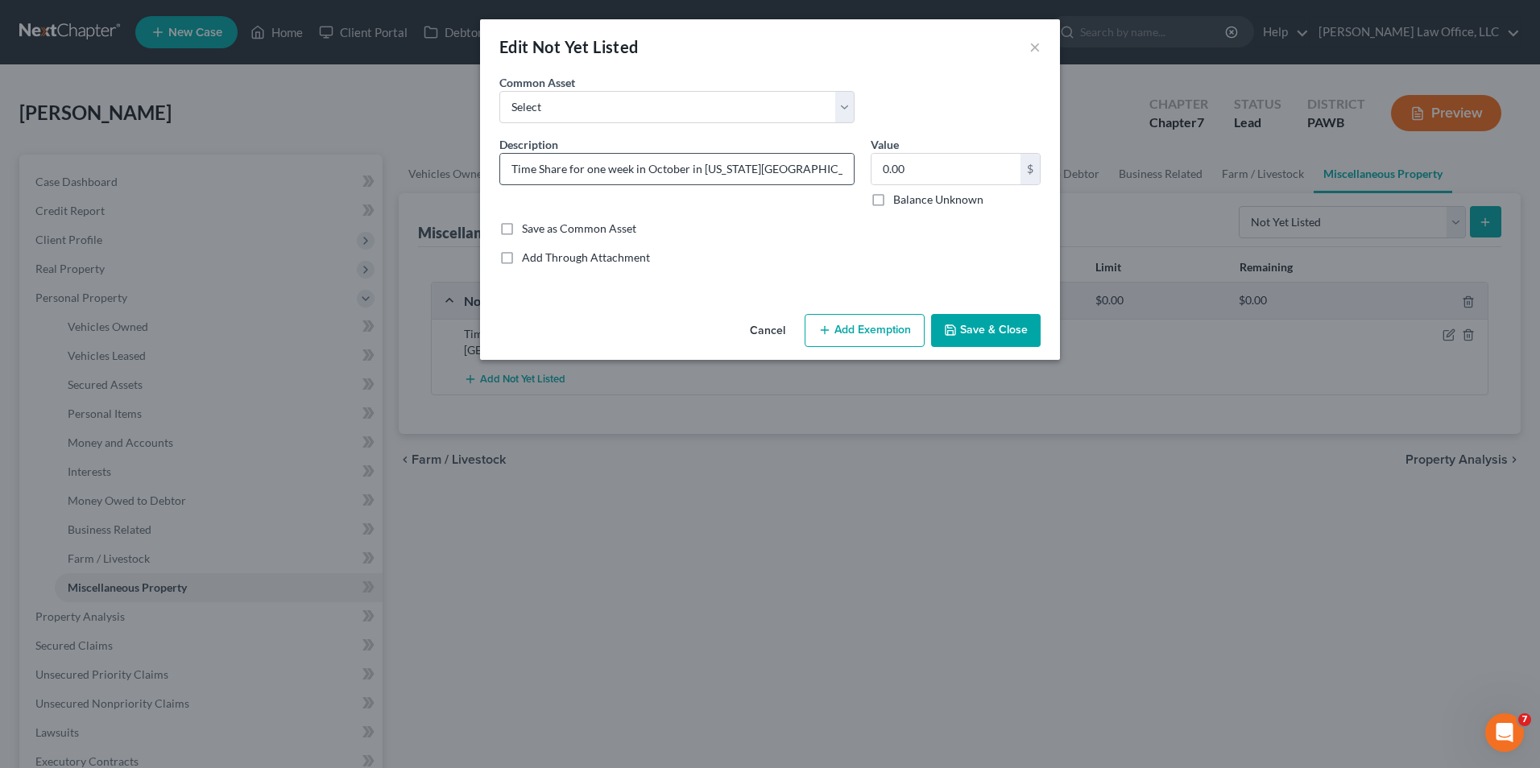
click at [797, 170] on input "Time Share for one week in October in [US_STATE][GEOGRAPHIC_DATA]" at bounding box center [677, 169] width 354 height 31
type input "Time Share for one week in October in [US_STATE][GEOGRAPHIC_DATA] owned by Debt…"
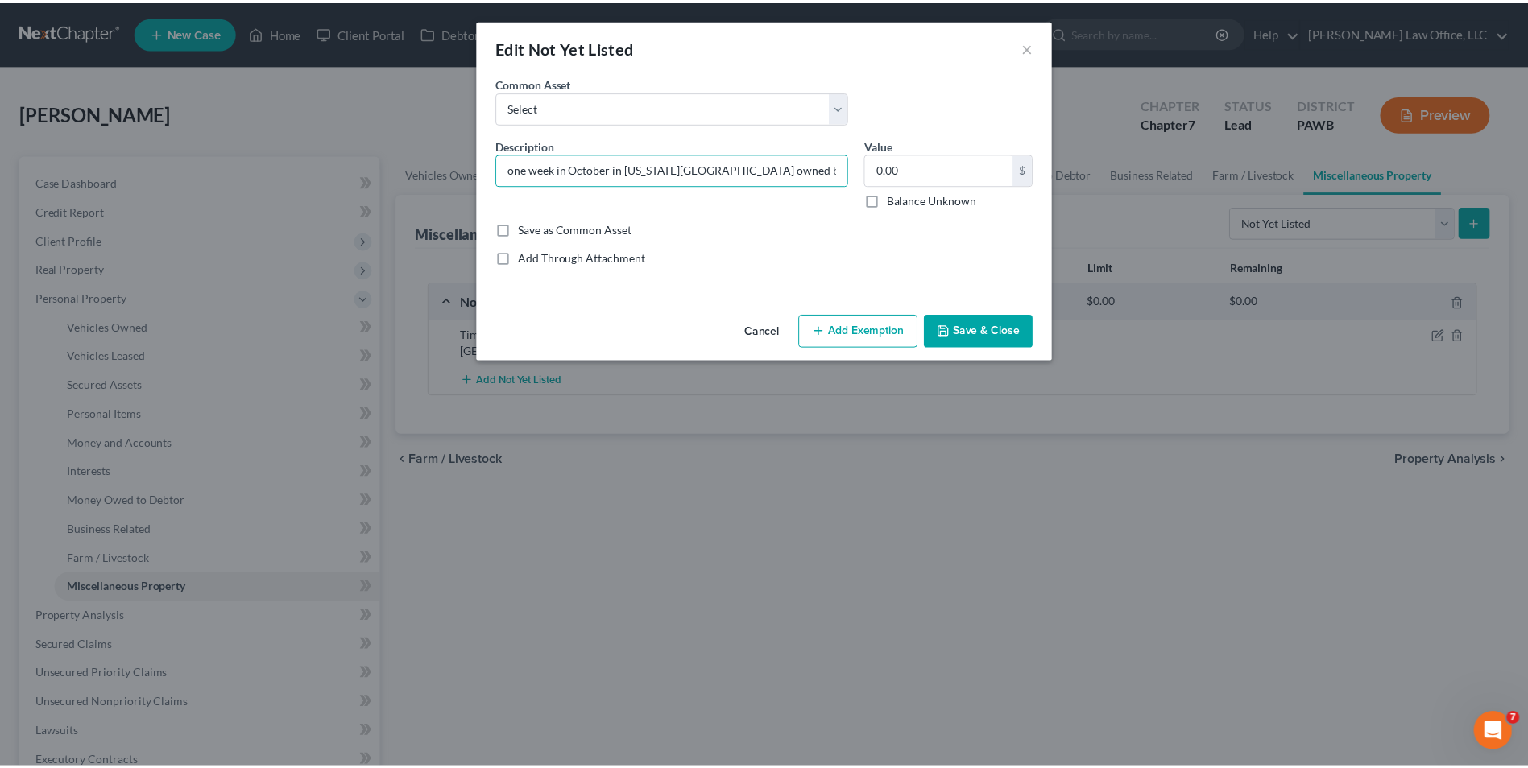
scroll to position [0, 0]
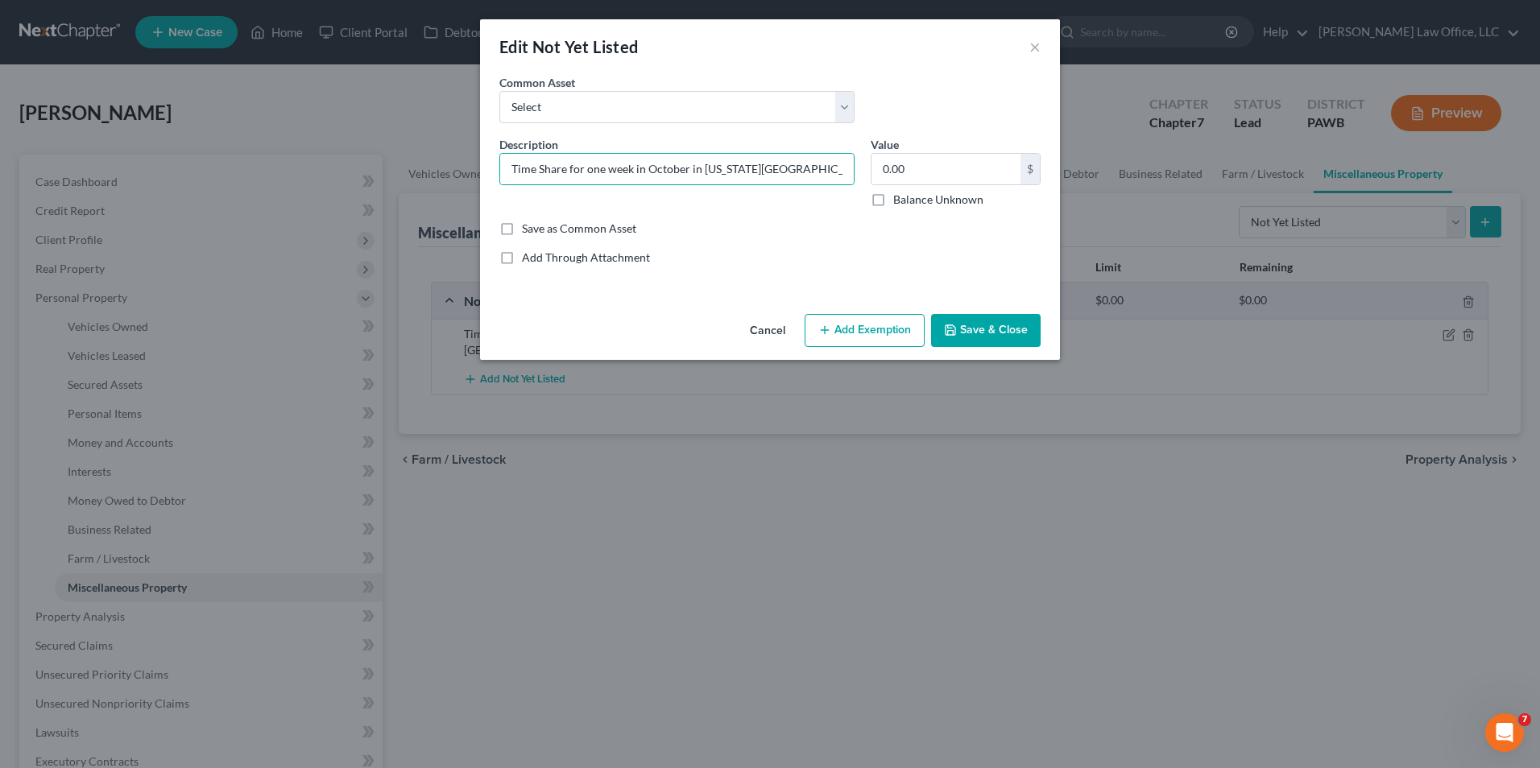
click at [974, 325] on button "Save & Close" at bounding box center [986, 331] width 110 height 34
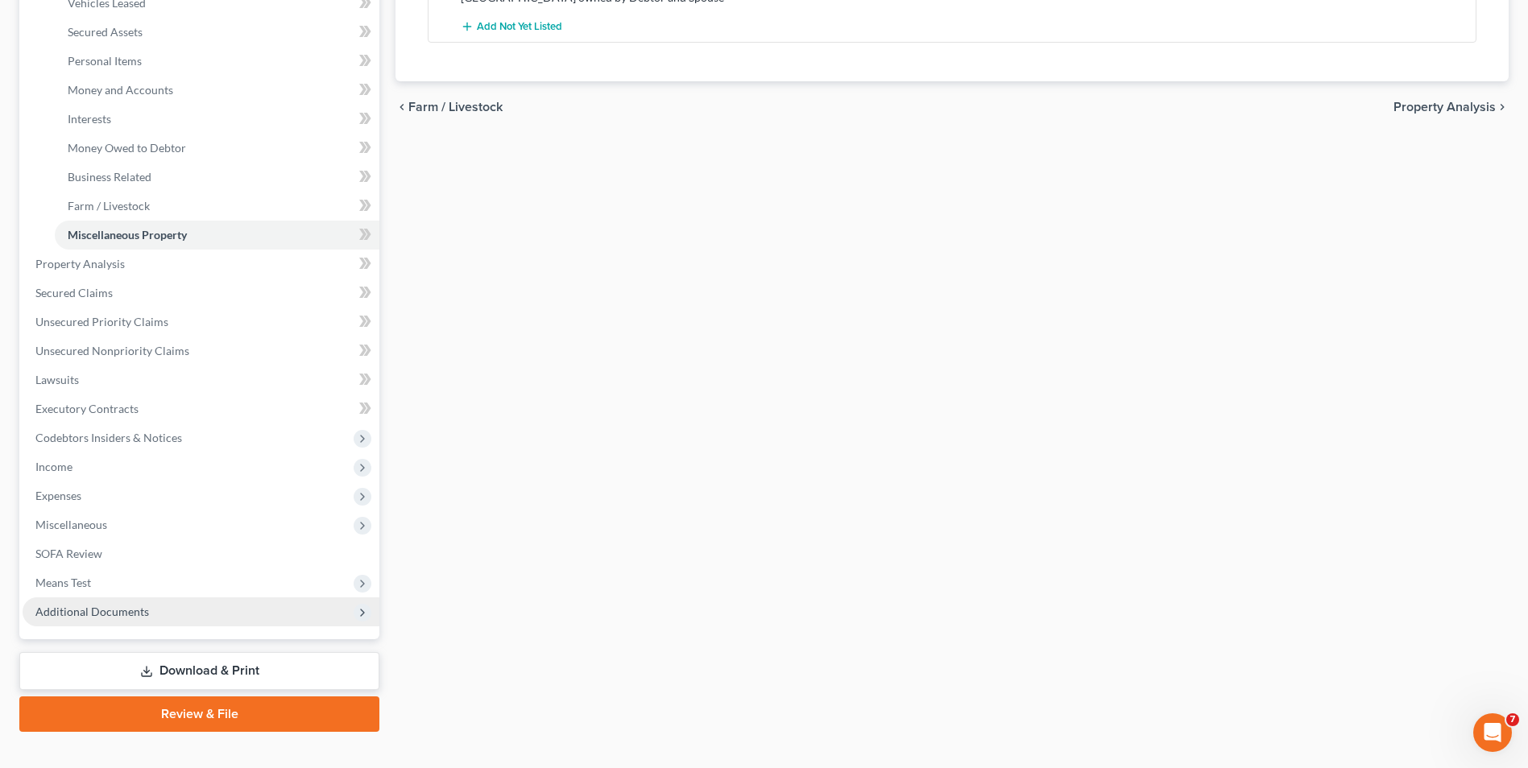
scroll to position [378, 0]
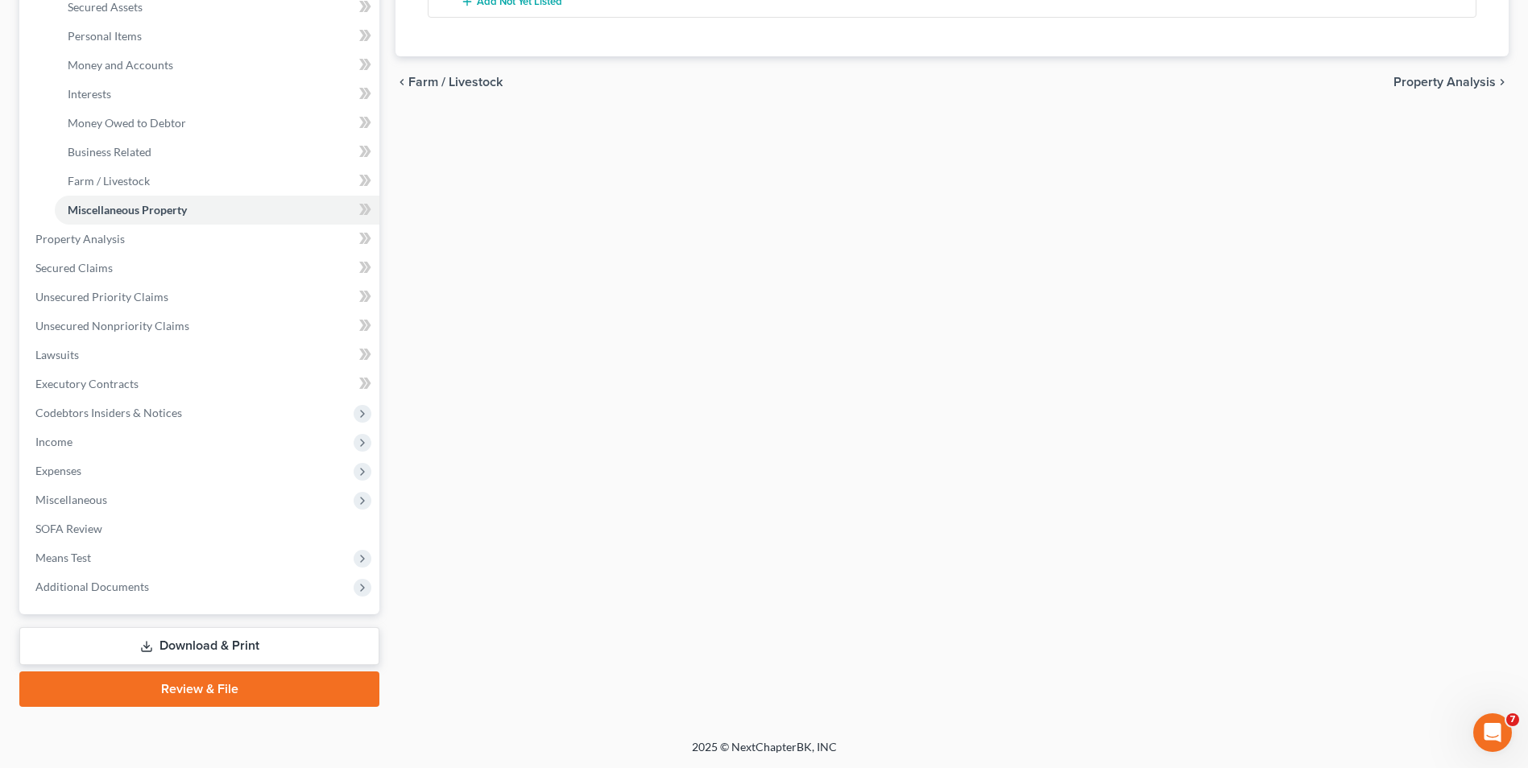
drag, startPoint x: 268, startPoint y: 690, endPoint x: 287, endPoint y: 712, distance: 28.6
click at [268, 690] on link "Review & File" at bounding box center [199, 689] width 360 height 35
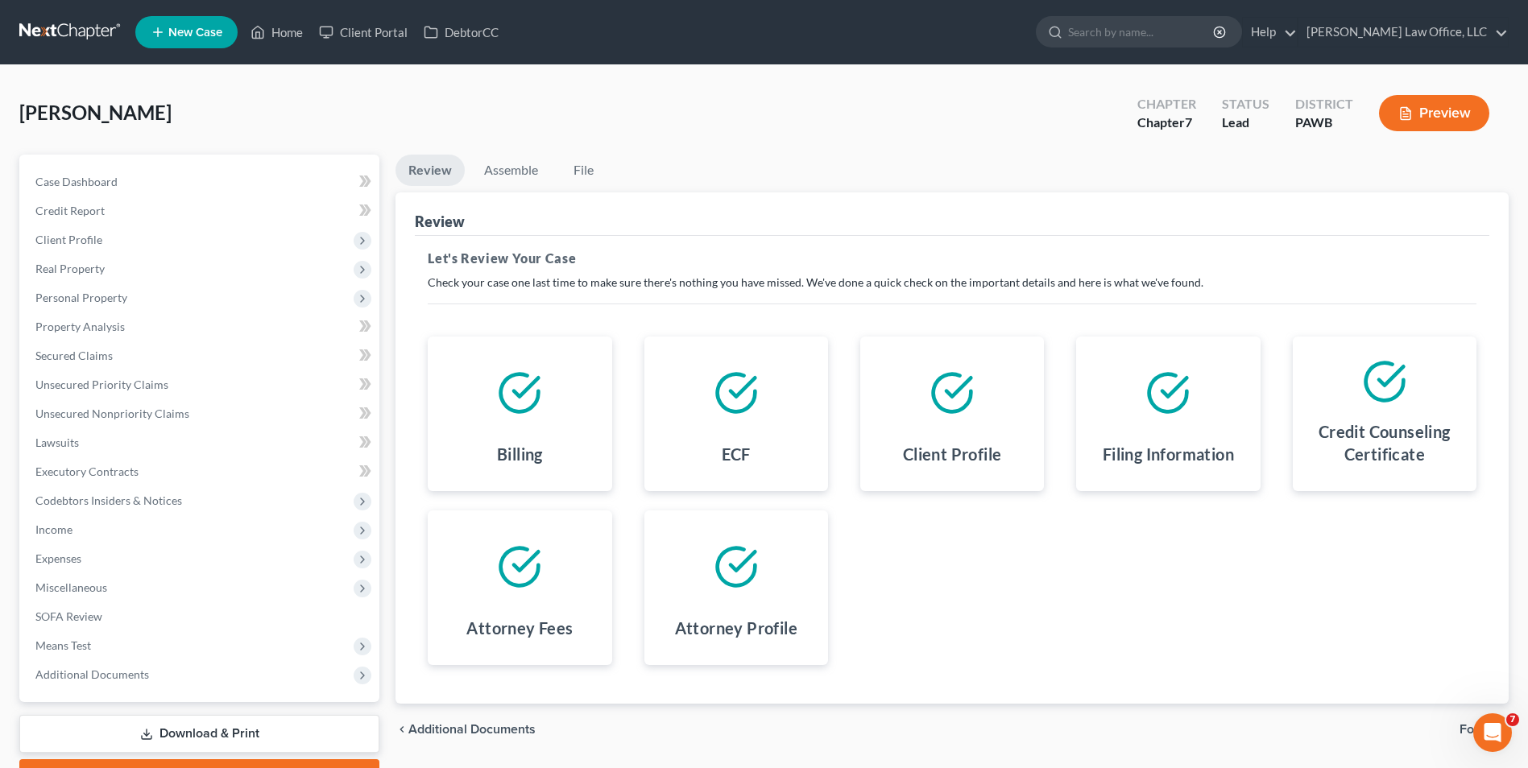
scroll to position [88, 0]
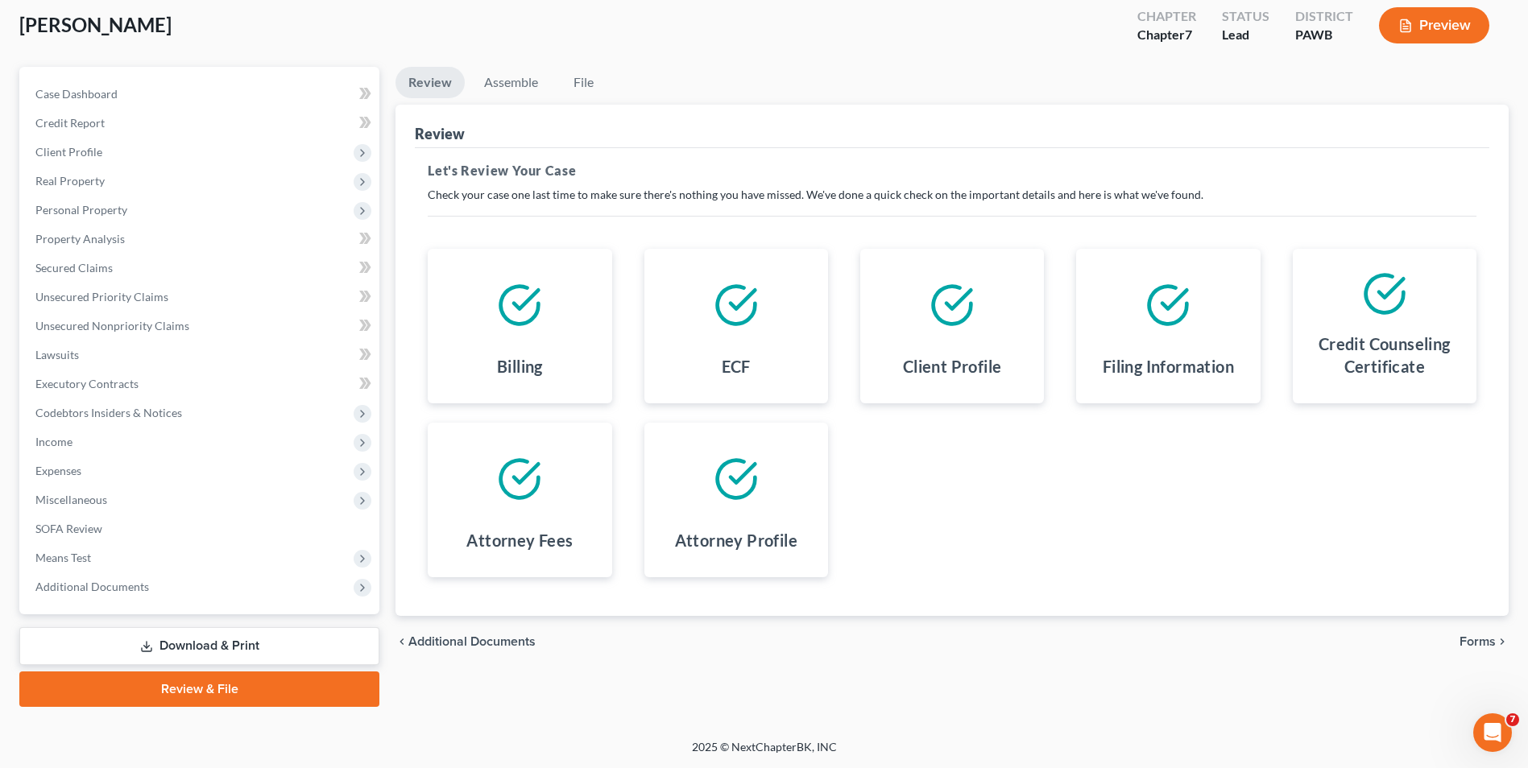
click at [1470, 638] on span "Forms" at bounding box center [1477, 641] width 36 height 13
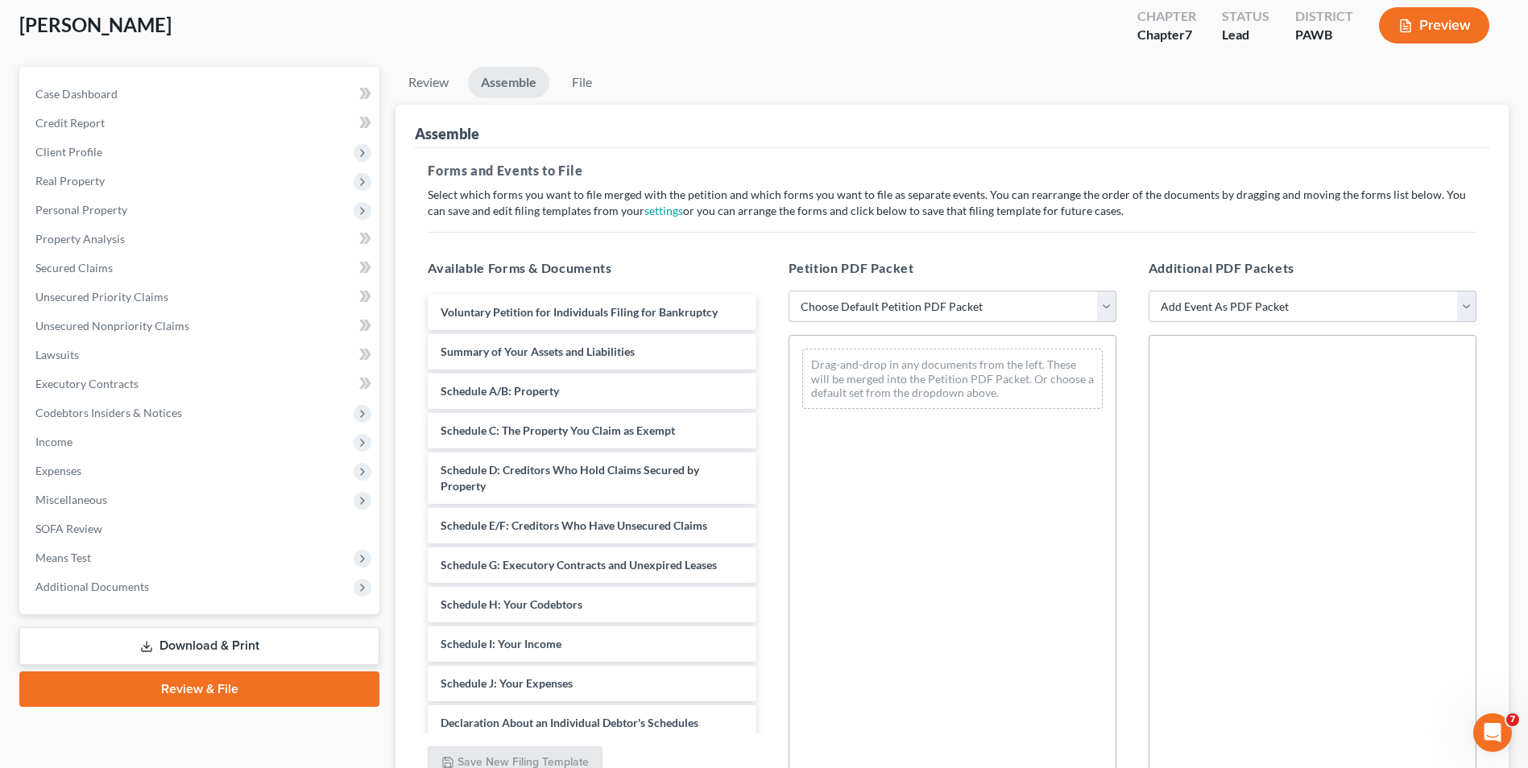
drag, startPoint x: 848, startPoint y: 308, endPoint x: 851, endPoint y: 321, distance: 13.1
click at [849, 308] on select "Choose Default Petition PDF Packet Complete Bankruptcy Petition (all forms and …" at bounding box center [953, 307] width 328 height 32
select select "0"
click at [789, 291] on select "Choose Default Petition PDF Packet Complete Bankruptcy Petition (all forms and …" at bounding box center [953, 307] width 328 height 32
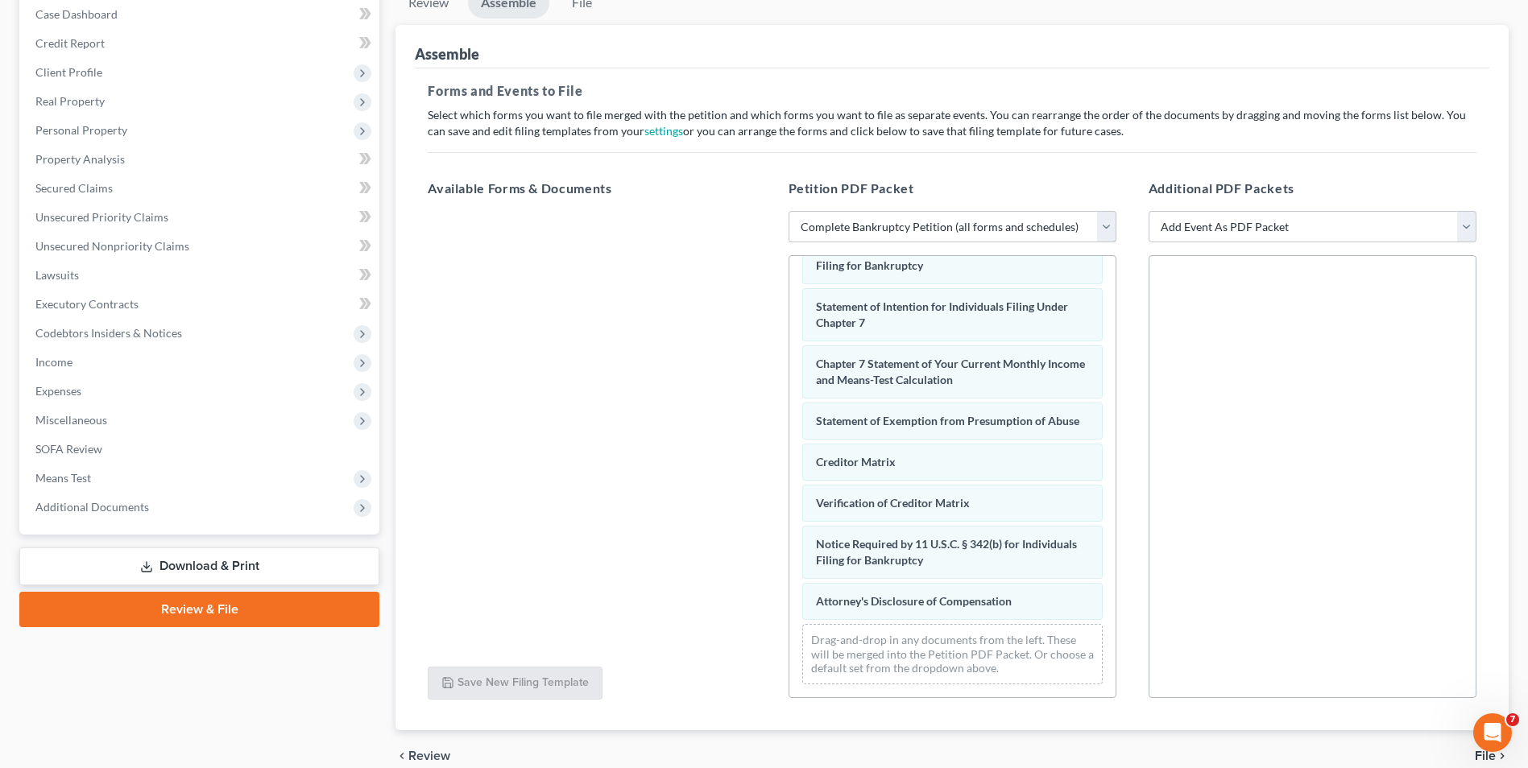
scroll to position [242, 0]
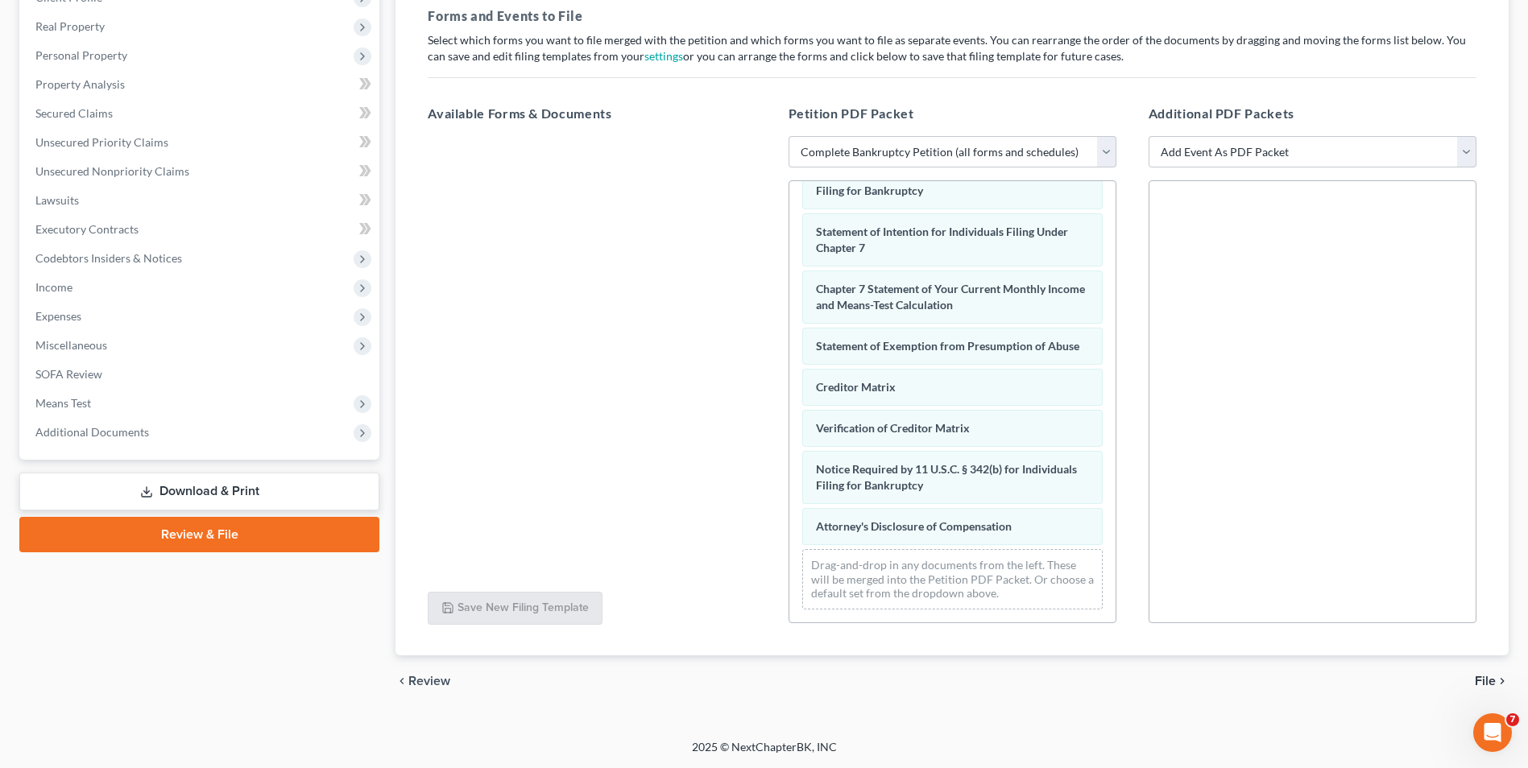
click at [1497, 685] on icon "chevron_right" at bounding box center [1502, 681] width 13 height 13
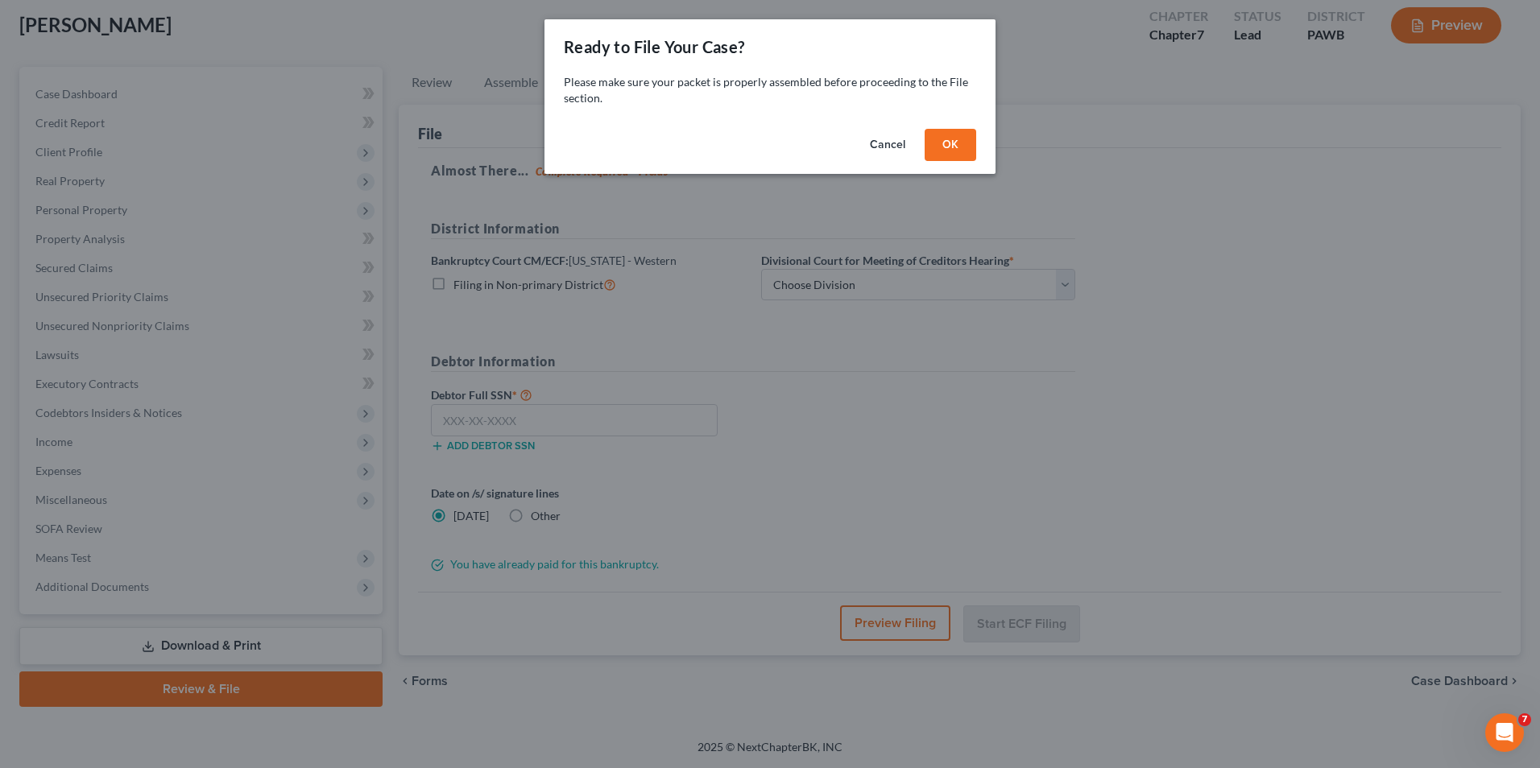
click at [971, 148] on button "OK" at bounding box center [951, 145] width 52 height 32
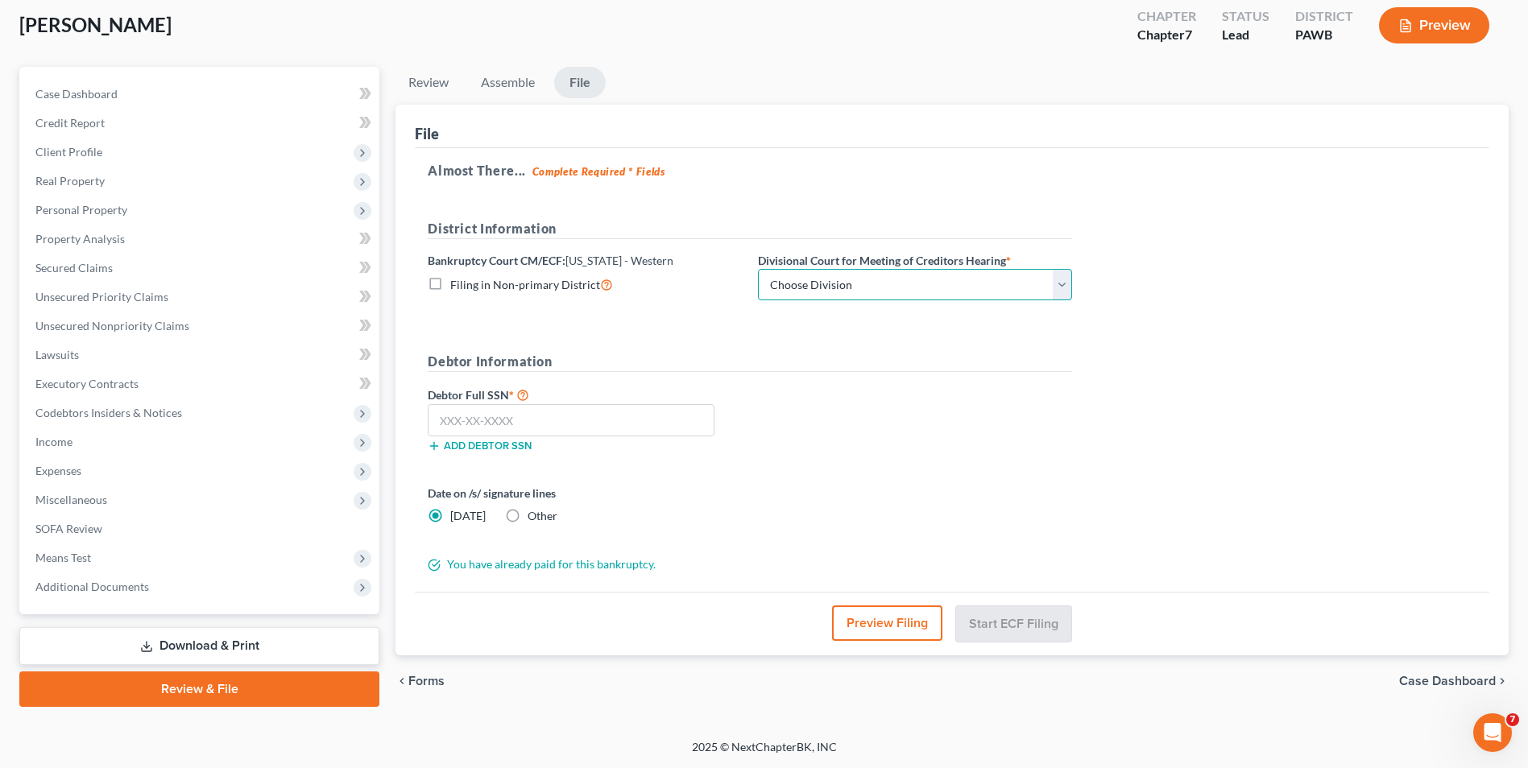
click at [848, 285] on select "Choose Division [GEOGRAPHIC_DATA] [GEOGRAPHIC_DATA] [GEOGRAPHIC_DATA]" at bounding box center [915, 285] width 314 height 32
select select "2"
click at [758, 269] on select "Choose Division [GEOGRAPHIC_DATA] [GEOGRAPHIC_DATA] [GEOGRAPHIC_DATA]" at bounding box center [915, 285] width 314 height 32
click at [524, 422] on input "text" at bounding box center [571, 420] width 287 height 32
type input "196-58-8125"
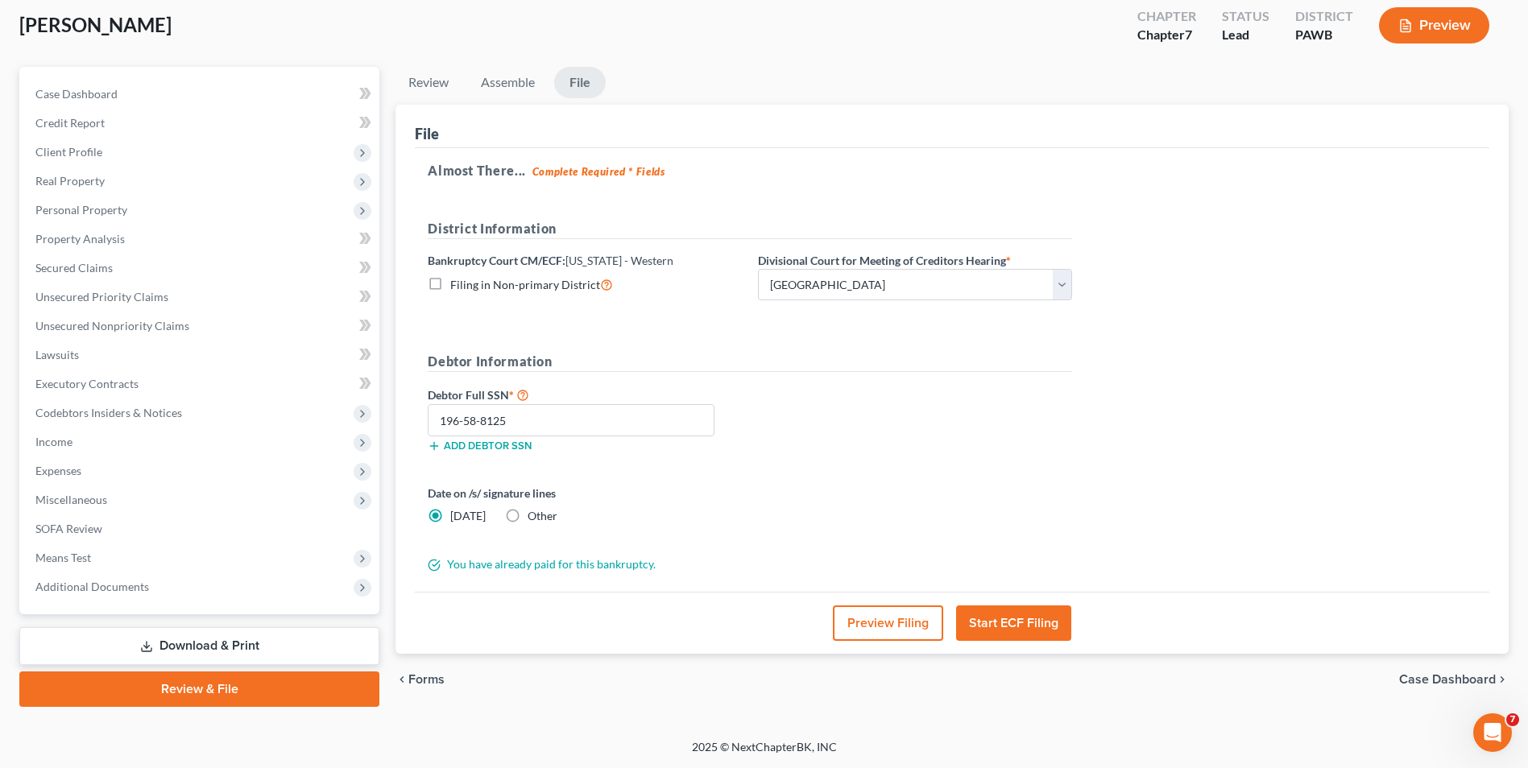
click at [1031, 631] on button "Start ECF Filing" at bounding box center [1013, 623] width 115 height 35
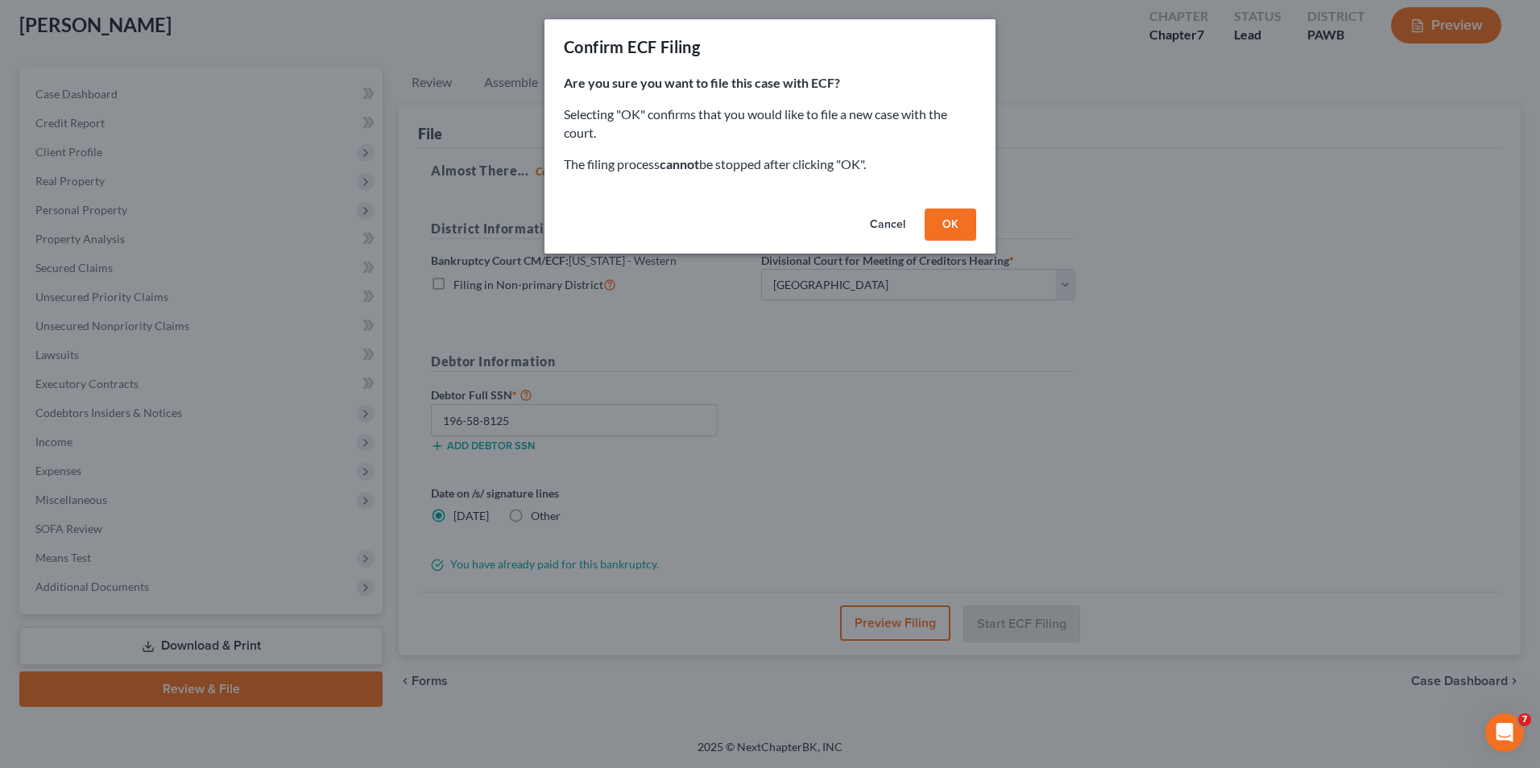
click at [957, 231] on button "OK" at bounding box center [951, 225] width 52 height 32
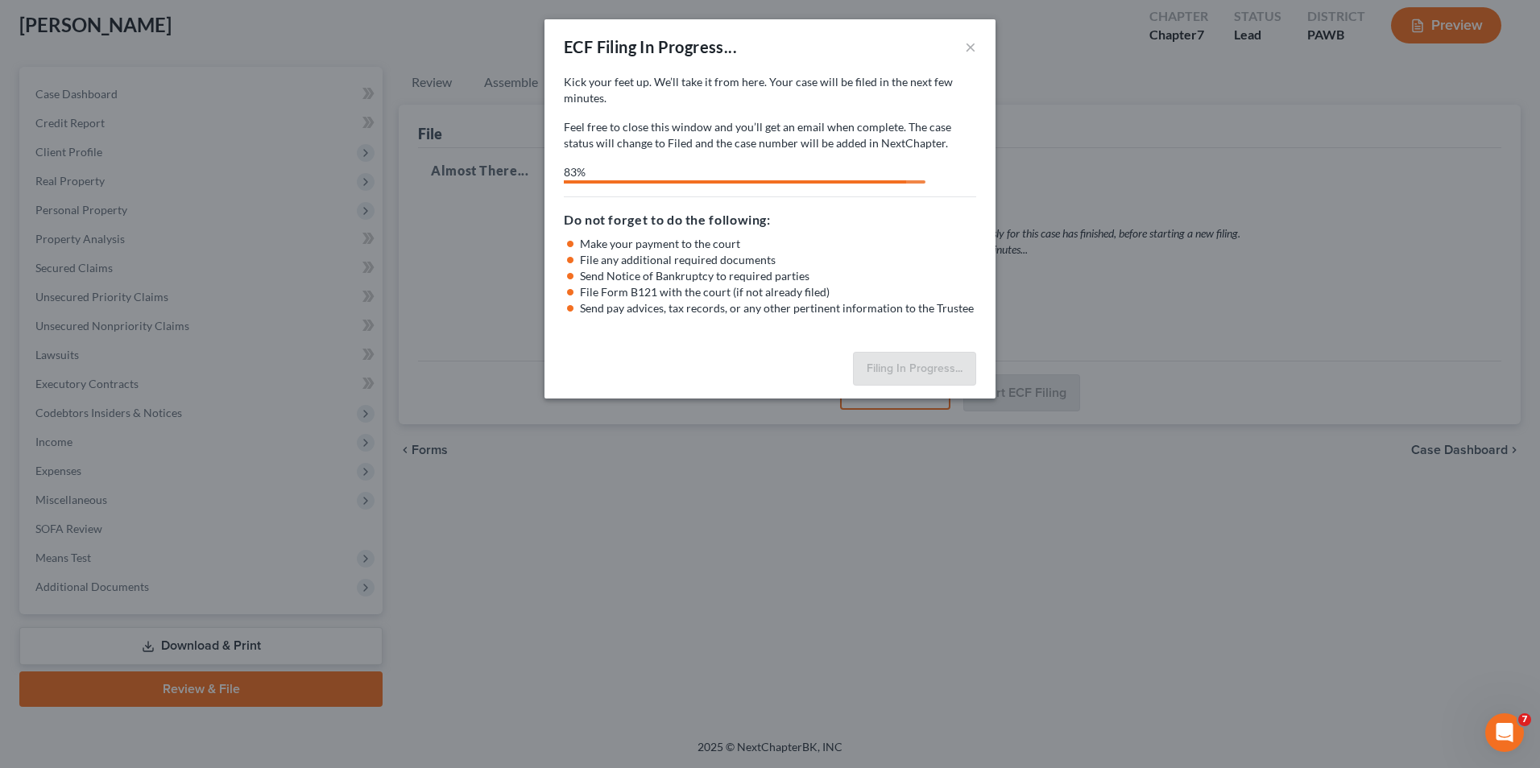
select select "2"
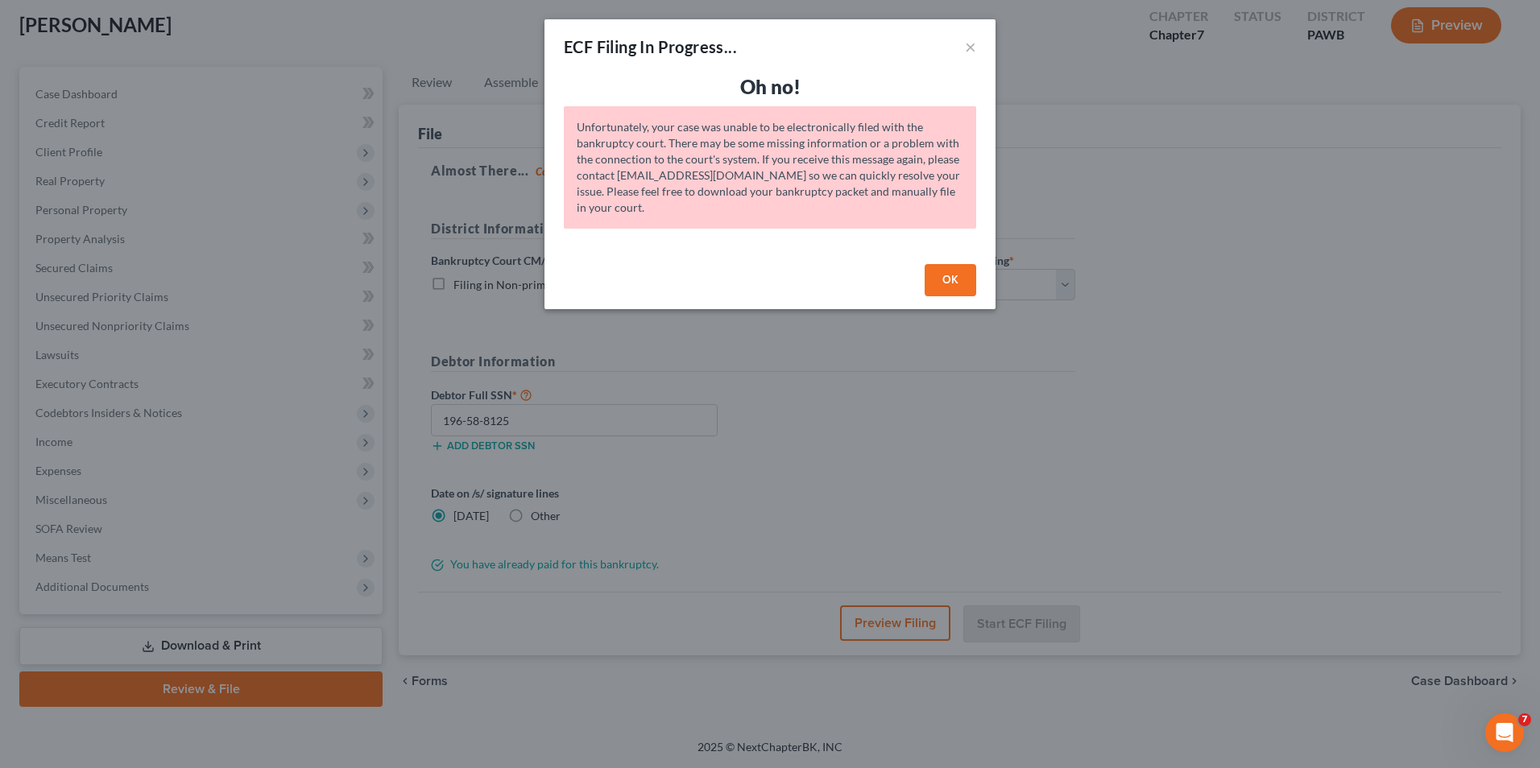
drag, startPoint x: 942, startPoint y: 279, endPoint x: 923, endPoint y: 282, distance: 19.5
click at [942, 279] on button "OK" at bounding box center [951, 280] width 52 height 32
